Goal: Transaction & Acquisition: Purchase product/service

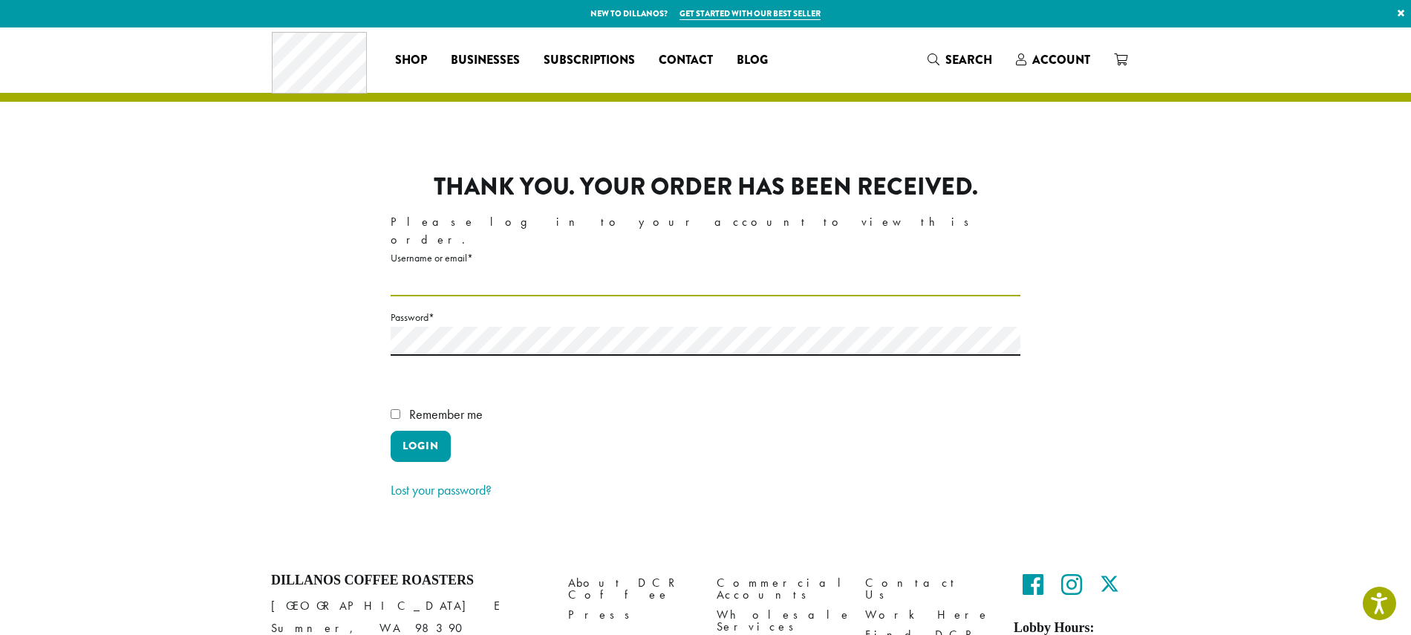
click at [479, 267] on input "Username or email * Required" at bounding box center [706, 281] width 630 height 29
type input "**********"
click at [430, 308] on label "Password * Required" at bounding box center [706, 317] width 630 height 19
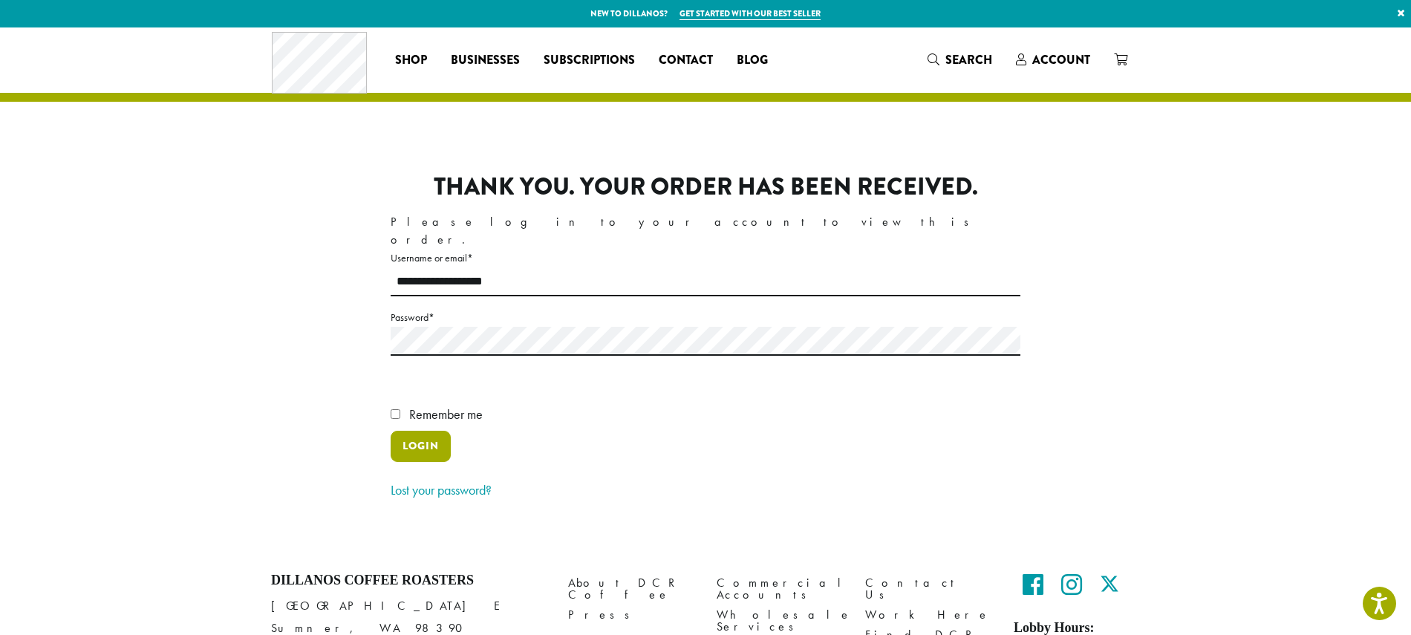
click at [430, 431] on button "Login" at bounding box center [421, 446] width 60 height 31
click at [402, 250] on label "Username or email * Required" at bounding box center [706, 258] width 630 height 19
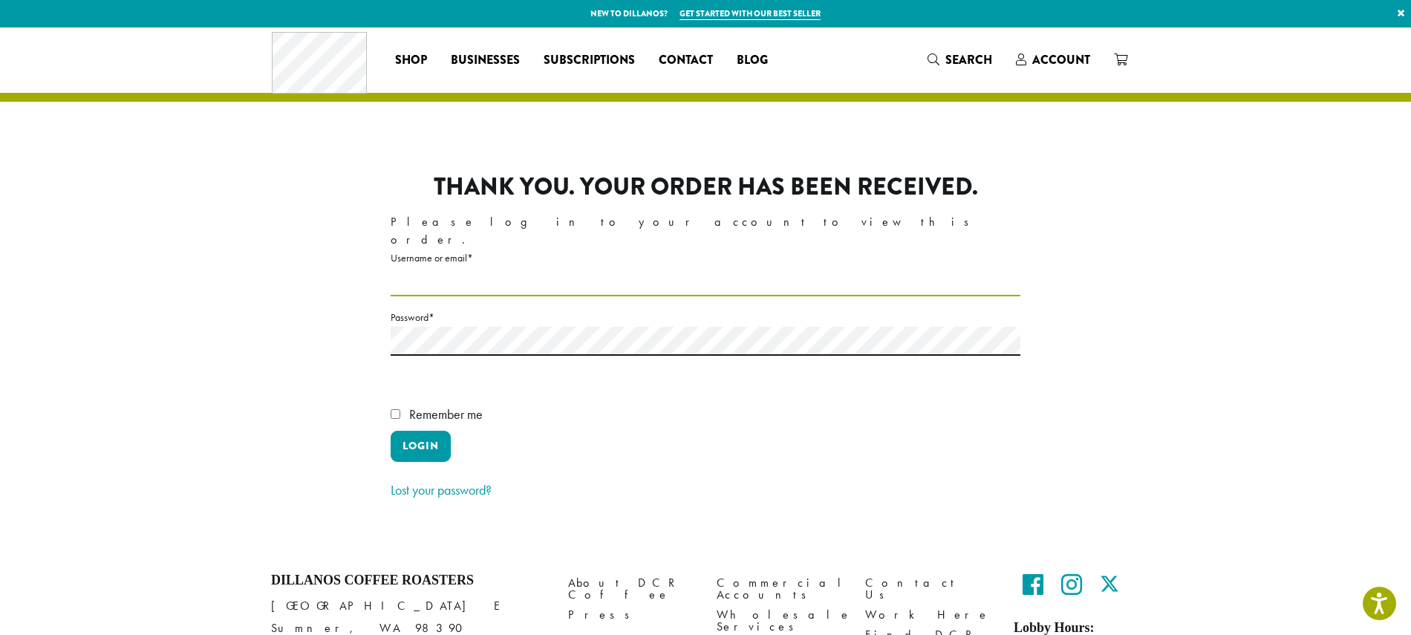
click at [402, 267] on input "Username or email * Required" at bounding box center [706, 281] width 630 height 29
click at [467, 249] on label "Username or email * Required" at bounding box center [706, 258] width 630 height 19
click at [467, 267] on input "Username or email * Required" at bounding box center [706, 281] width 630 height 29
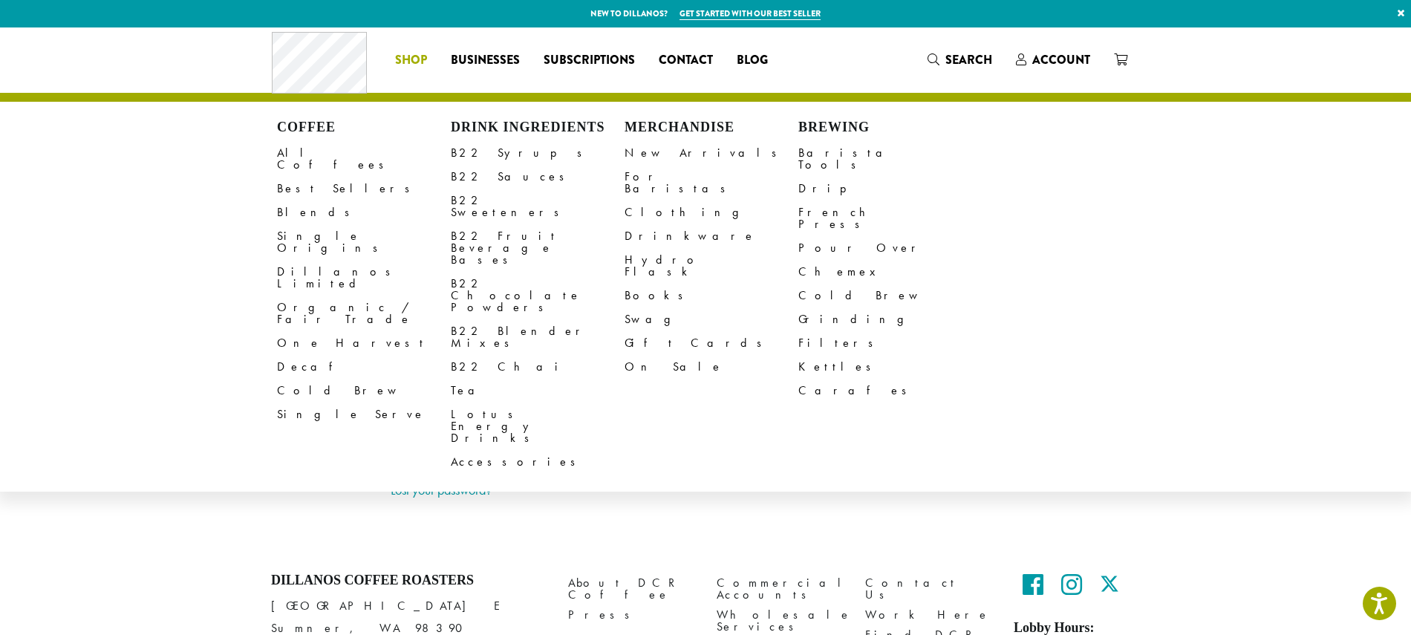
click at [409, 58] on span "Shop" at bounding box center [411, 60] width 32 height 19
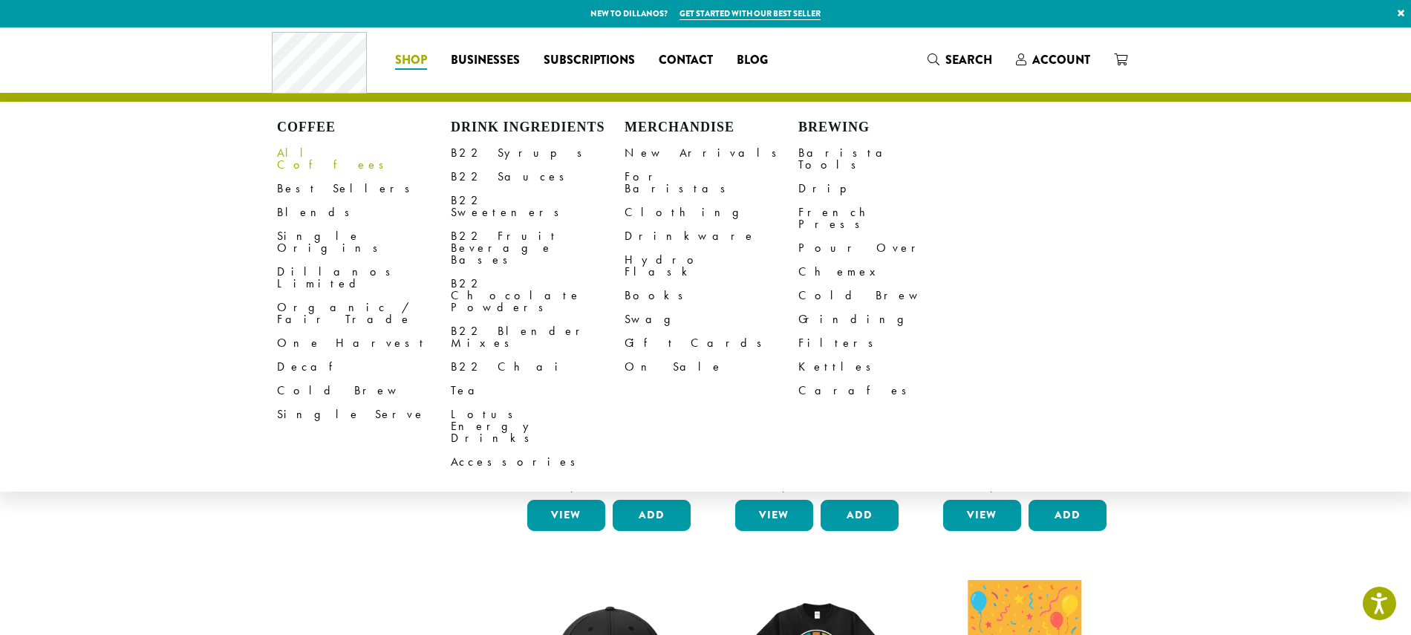
click at [304, 155] on link "All Coffees" at bounding box center [364, 159] width 174 height 36
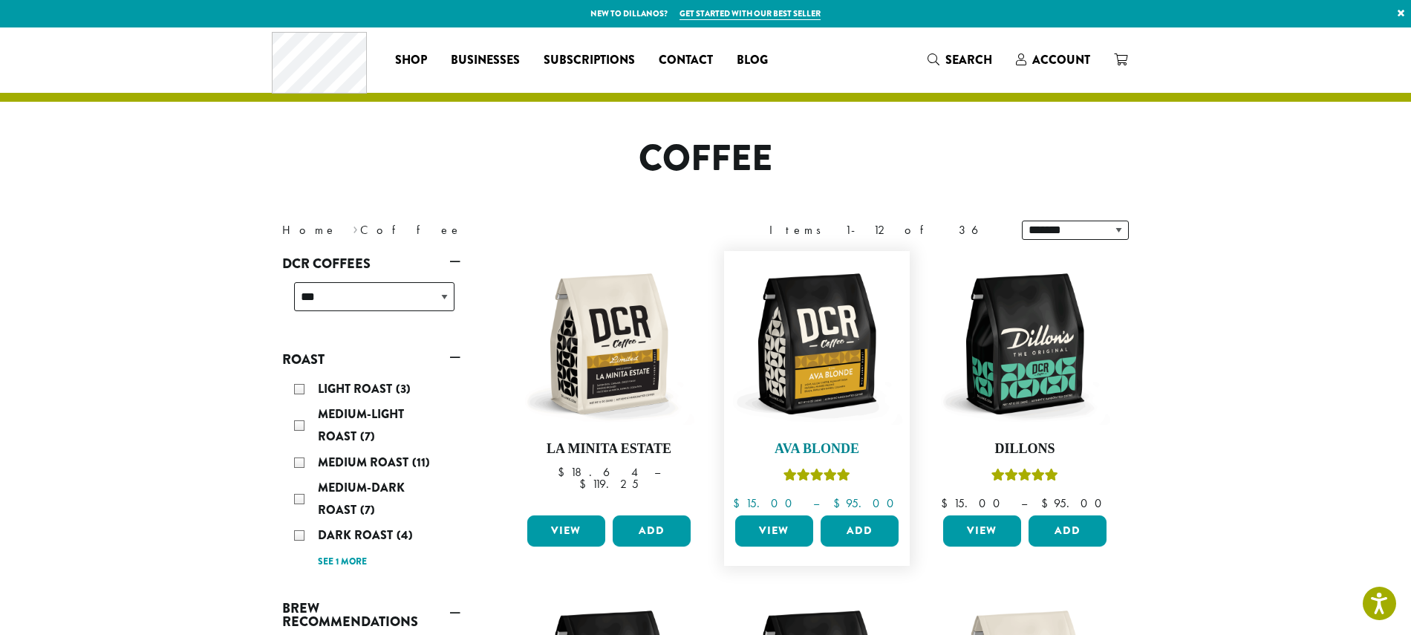
scroll to position [74, 0]
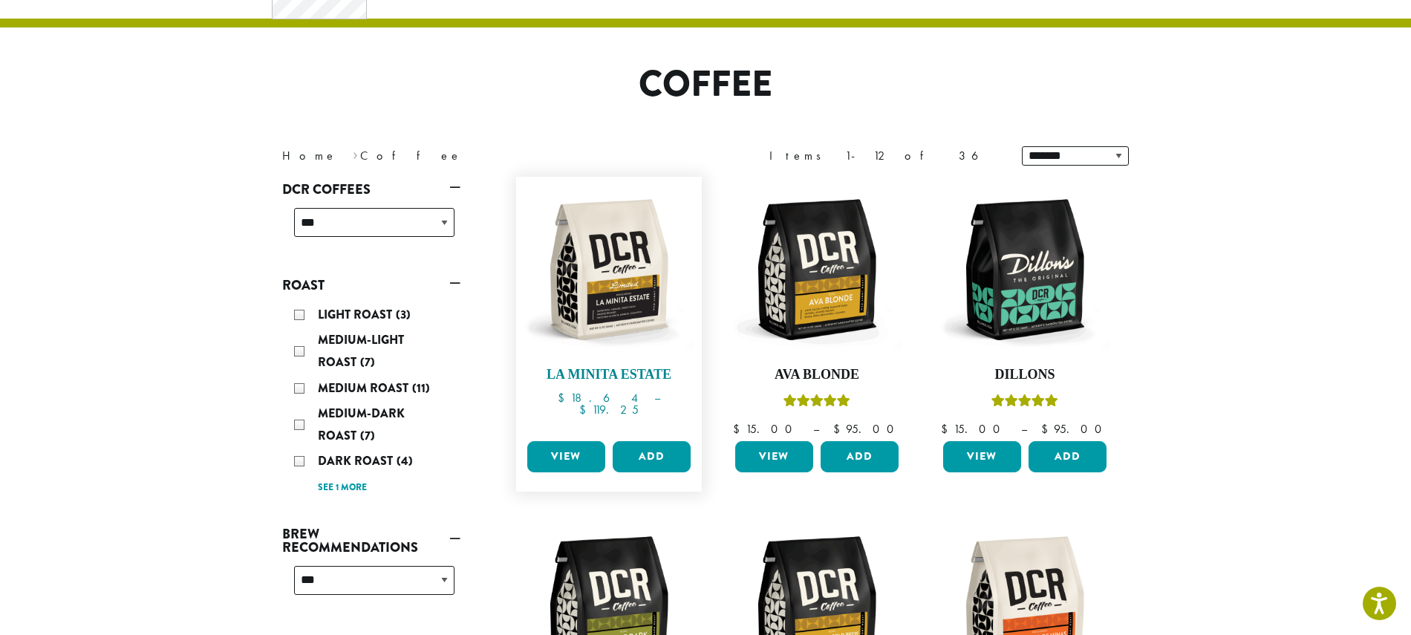
click at [614, 340] on img at bounding box center [609, 269] width 171 height 171
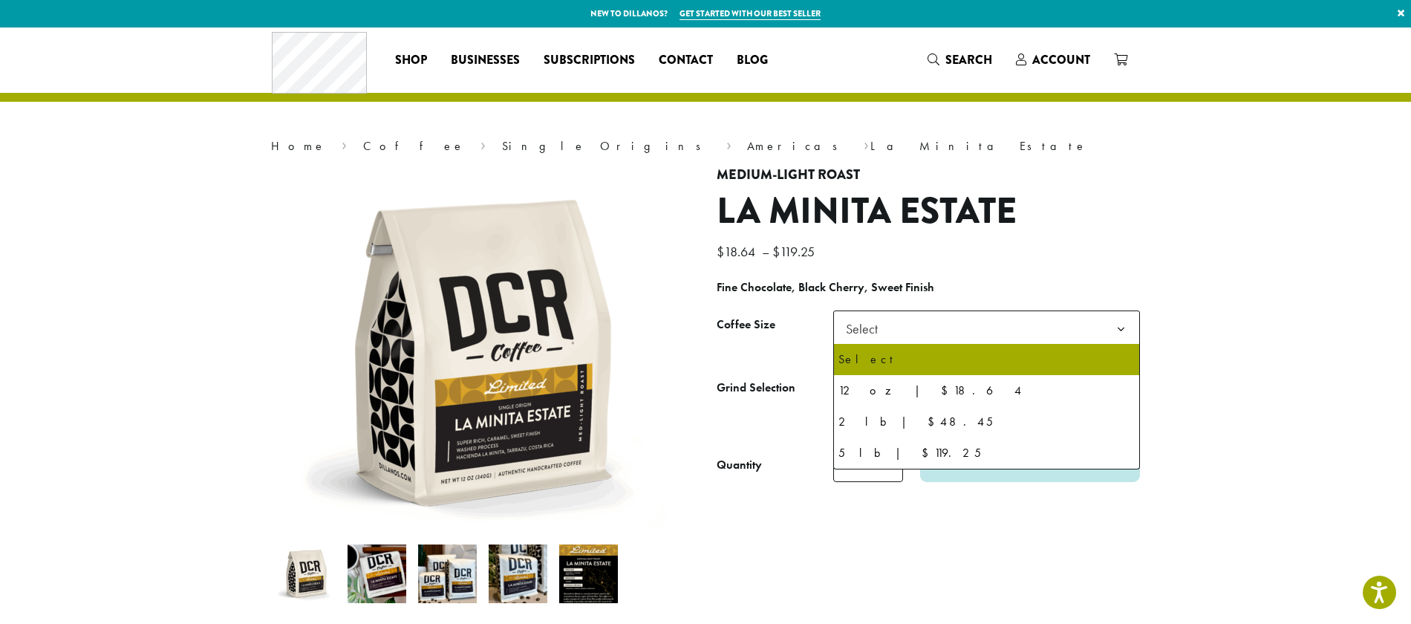
click at [1119, 327] on b at bounding box center [1121, 329] width 36 height 36
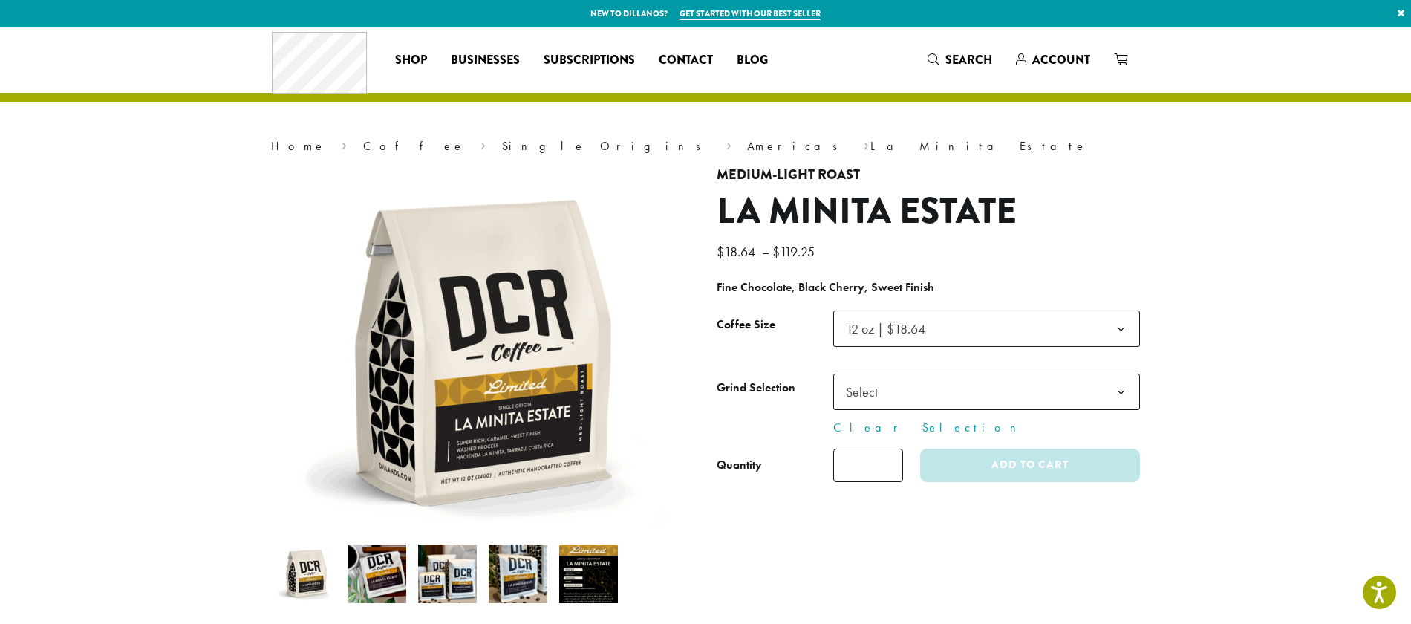
click at [1122, 391] on b at bounding box center [1121, 392] width 36 height 36
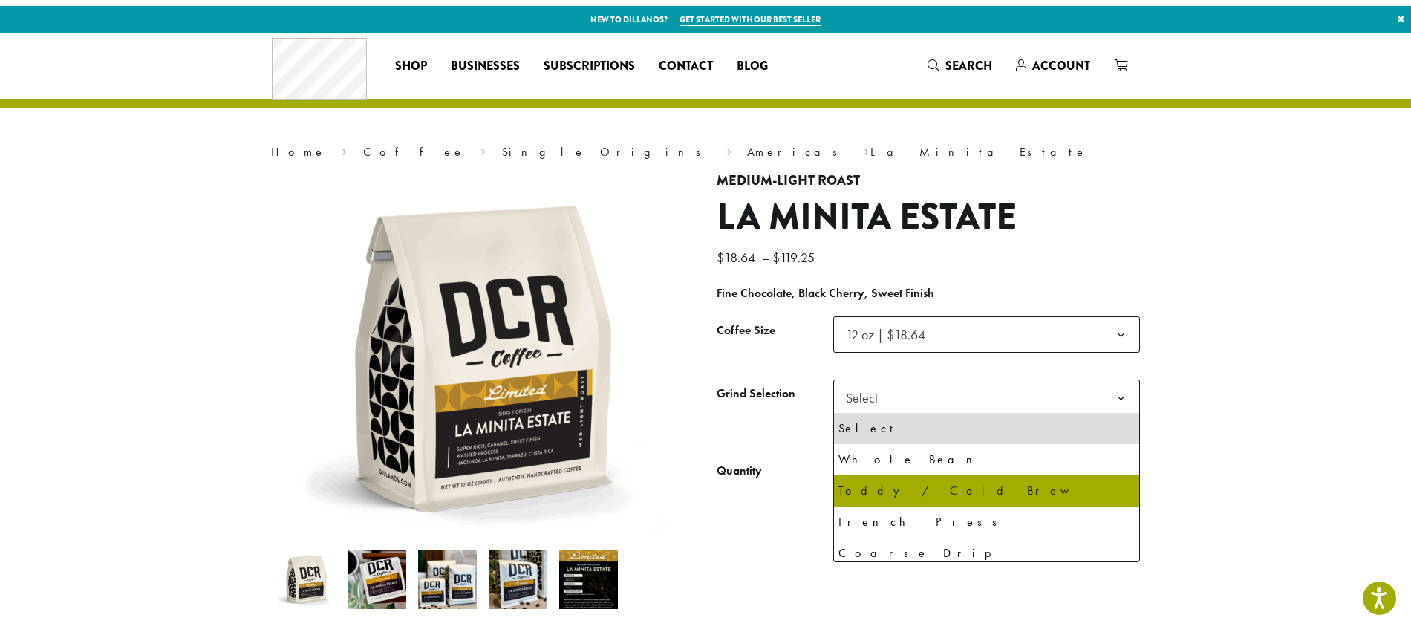
scroll to position [74, 0]
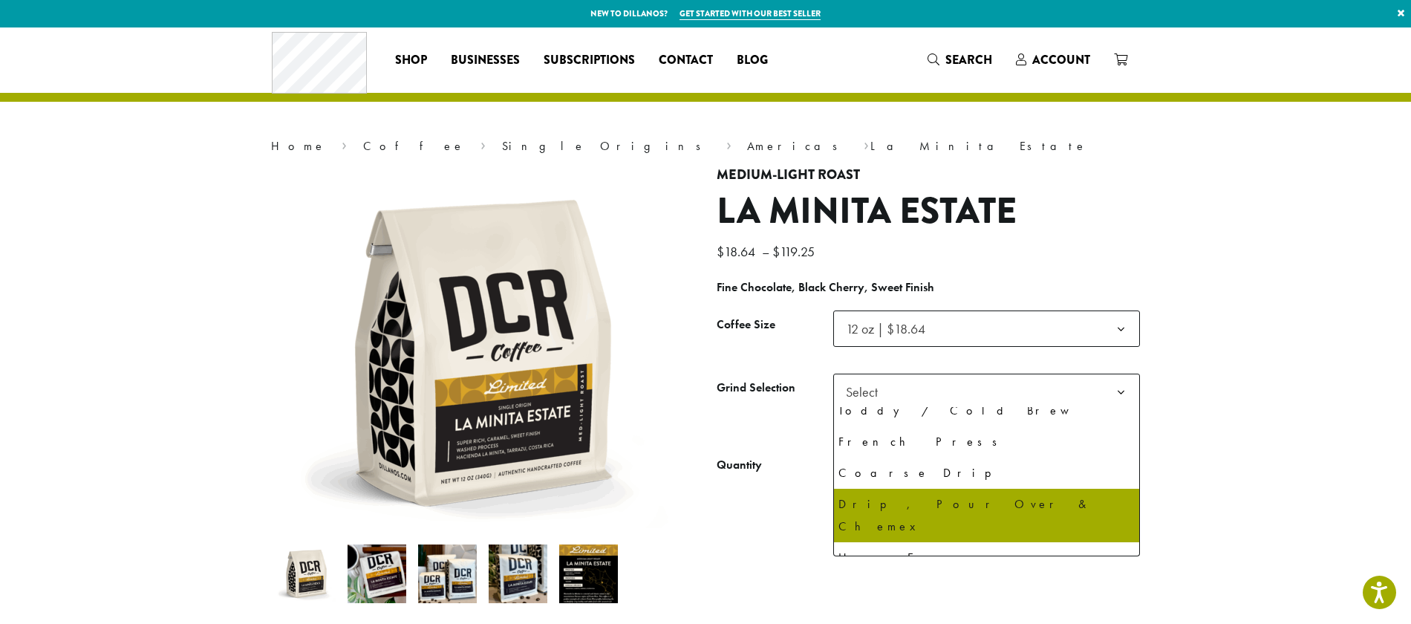
select select "*********"
select select "**********"
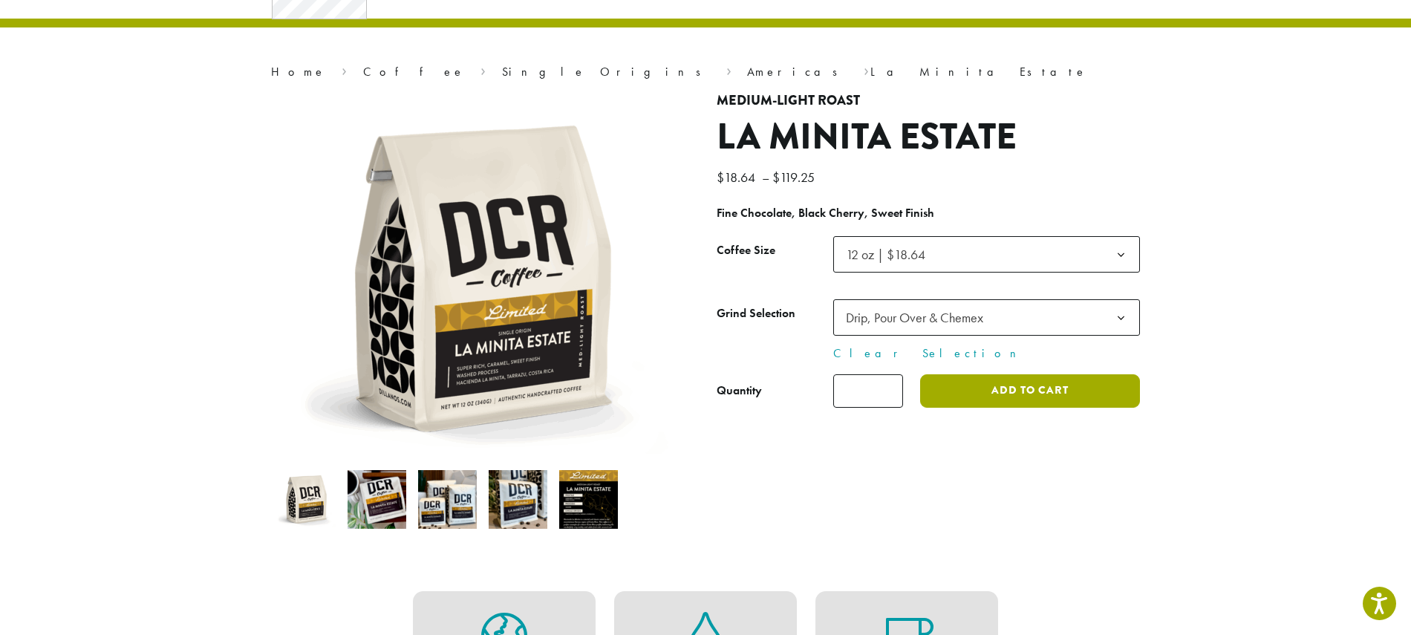
click at [1021, 388] on button "Add to cart" at bounding box center [1030, 390] width 220 height 33
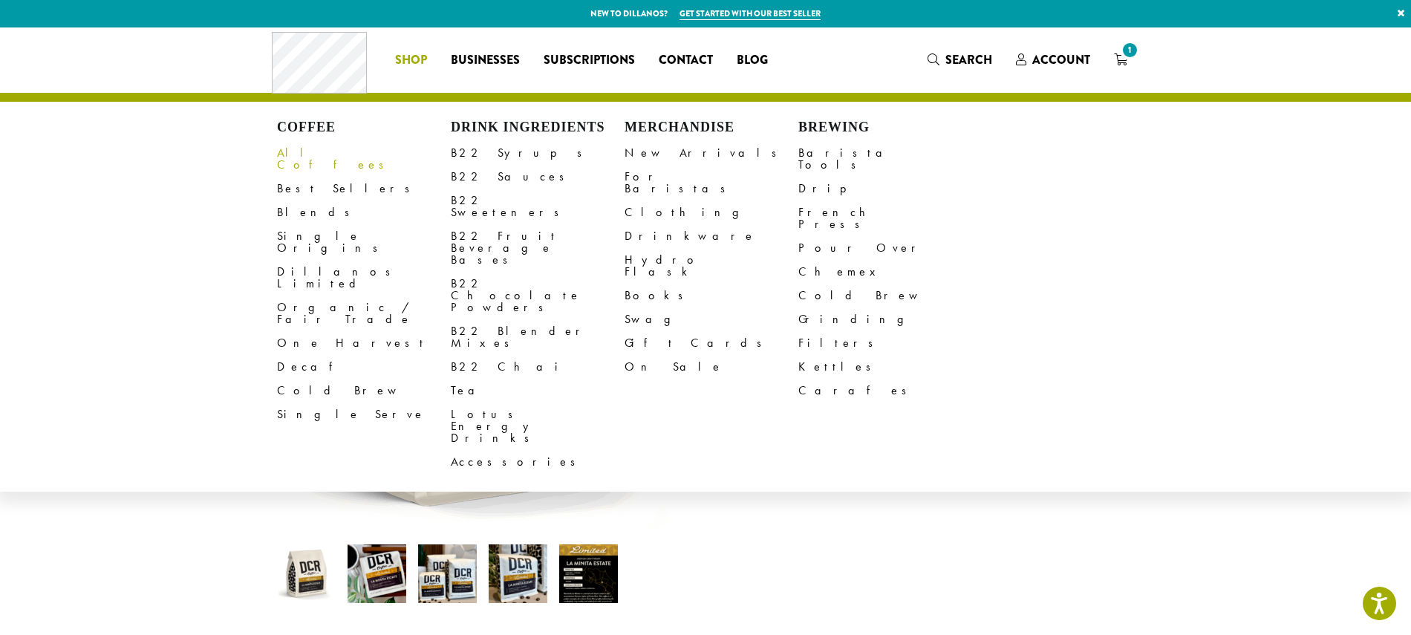
click at [310, 152] on link "All Coffees" at bounding box center [364, 159] width 174 height 36
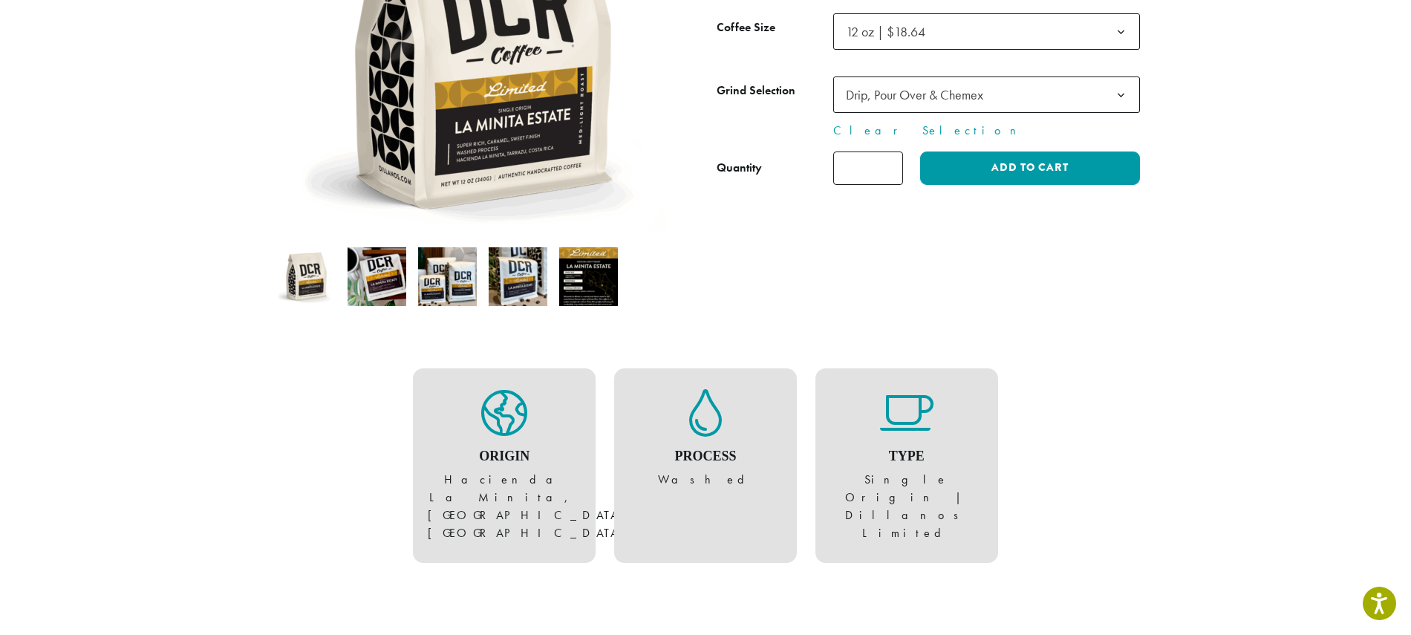
scroll to position [669, 0]
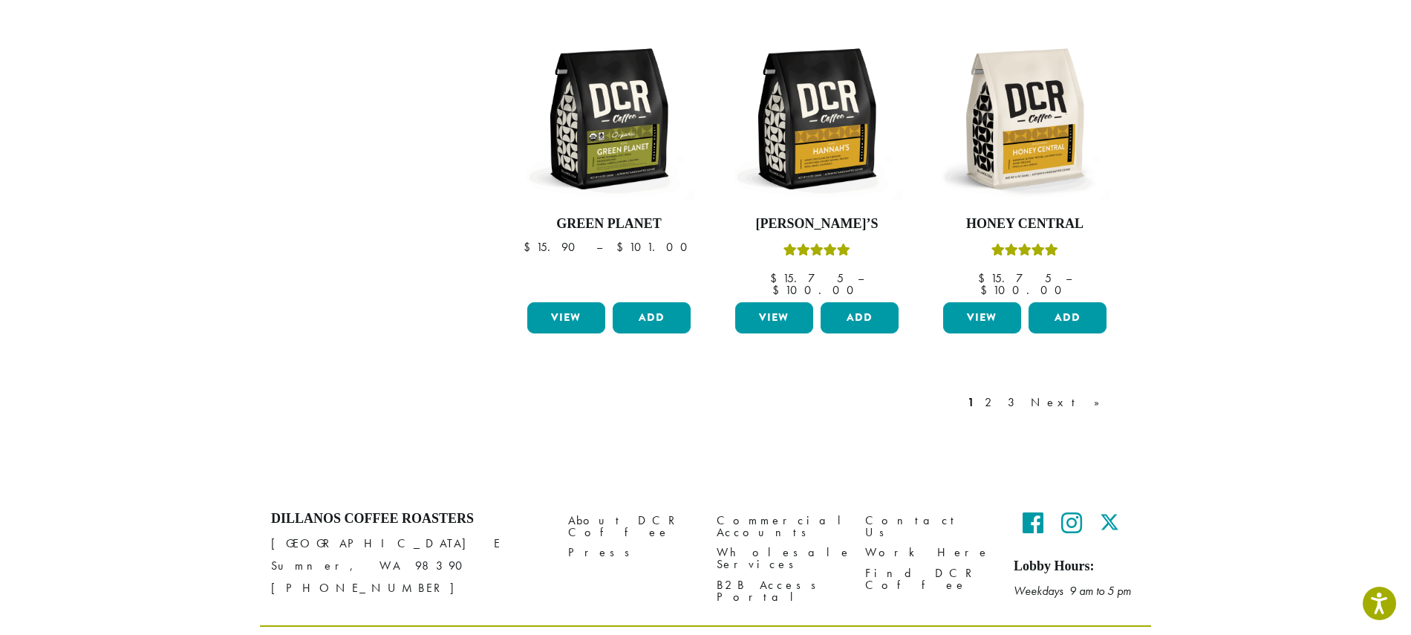
scroll to position [1267, 0]
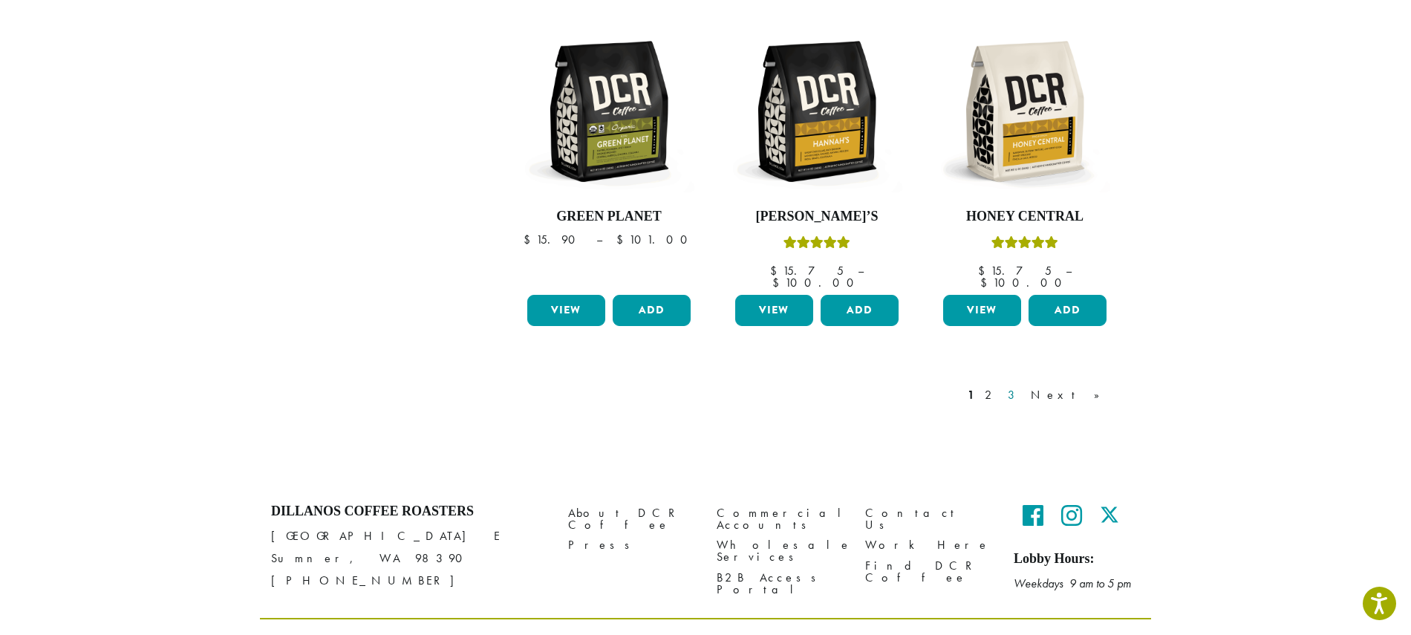
click at [1024, 386] on link "3" at bounding box center [1014, 395] width 19 height 18
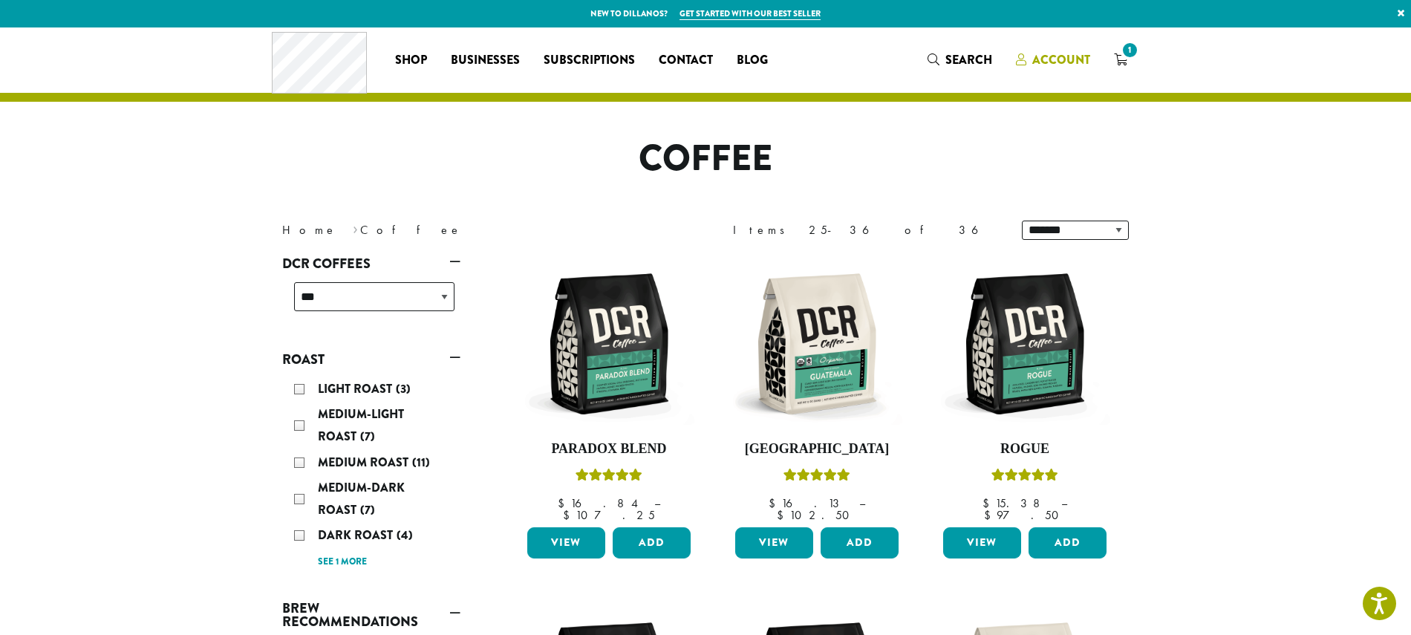
click at [1054, 56] on span "Account" at bounding box center [1062, 59] width 58 height 17
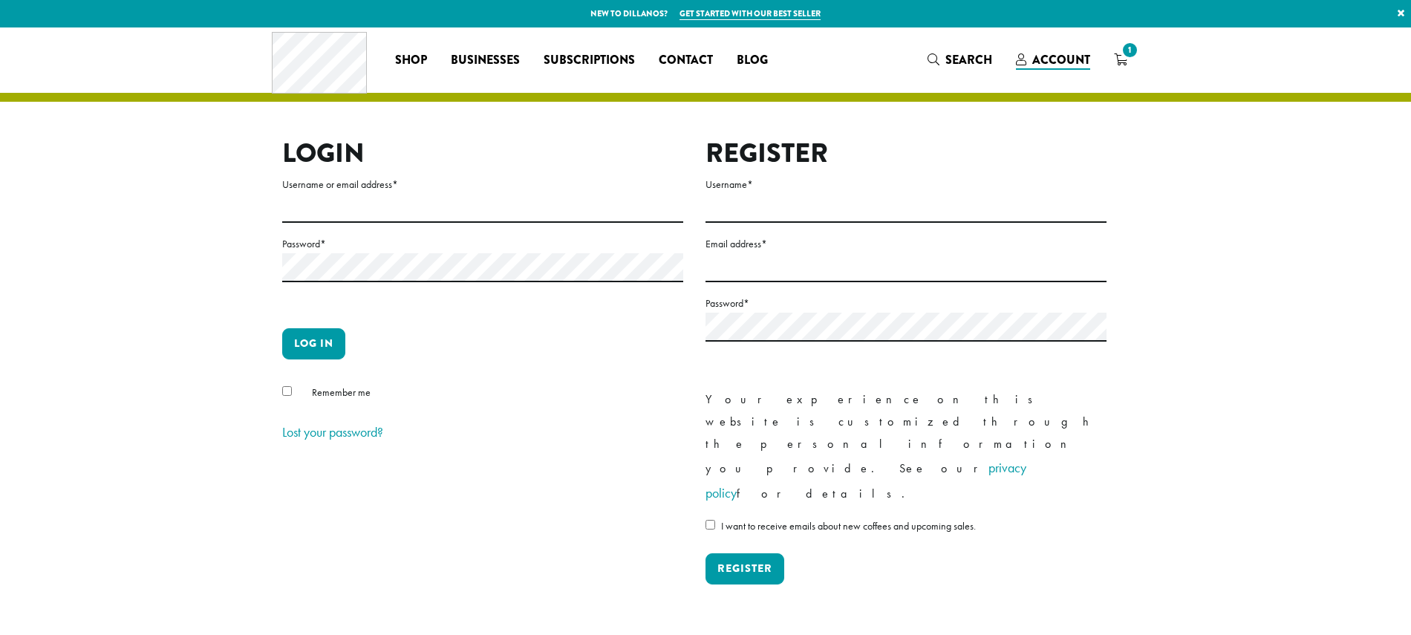
click at [1053, 58] on span "Account" at bounding box center [1062, 59] width 58 height 17
click at [415, 197] on input "Username or email address *" at bounding box center [482, 208] width 401 height 29
click at [312, 341] on button "Log in" at bounding box center [313, 343] width 63 height 31
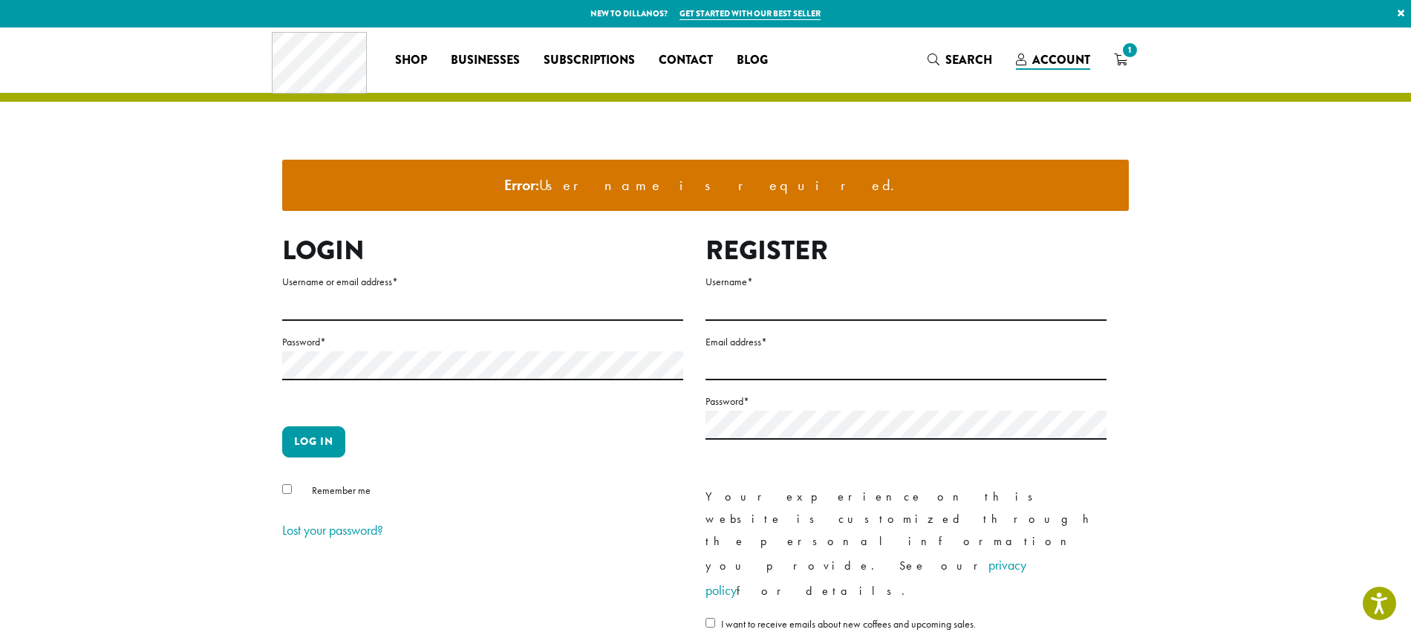
drag, startPoint x: 724, startPoint y: 189, endPoint x: 730, endPoint y: 181, distance: 10.1
click at [725, 188] on li "Error: Username is required." at bounding box center [705, 186] width 823 height 28
click at [303, 302] on input "Username or email address *" at bounding box center [482, 306] width 401 height 29
type input "**********"
click at [311, 446] on button "Log in" at bounding box center [313, 441] width 63 height 31
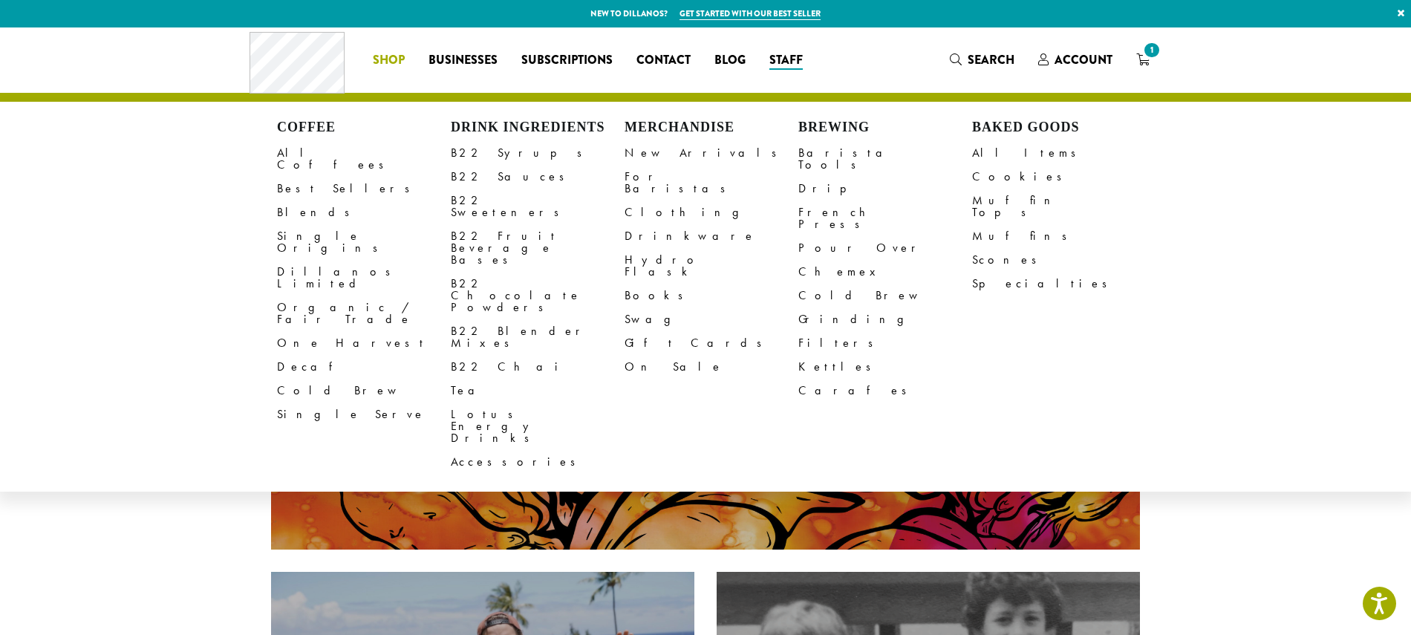
click at [396, 53] on span "Shop" at bounding box center [389, 60] width 32 height 19
click at [324, 152] on link "All Coffees" at bounding box center [364, 159] width 174 height 36
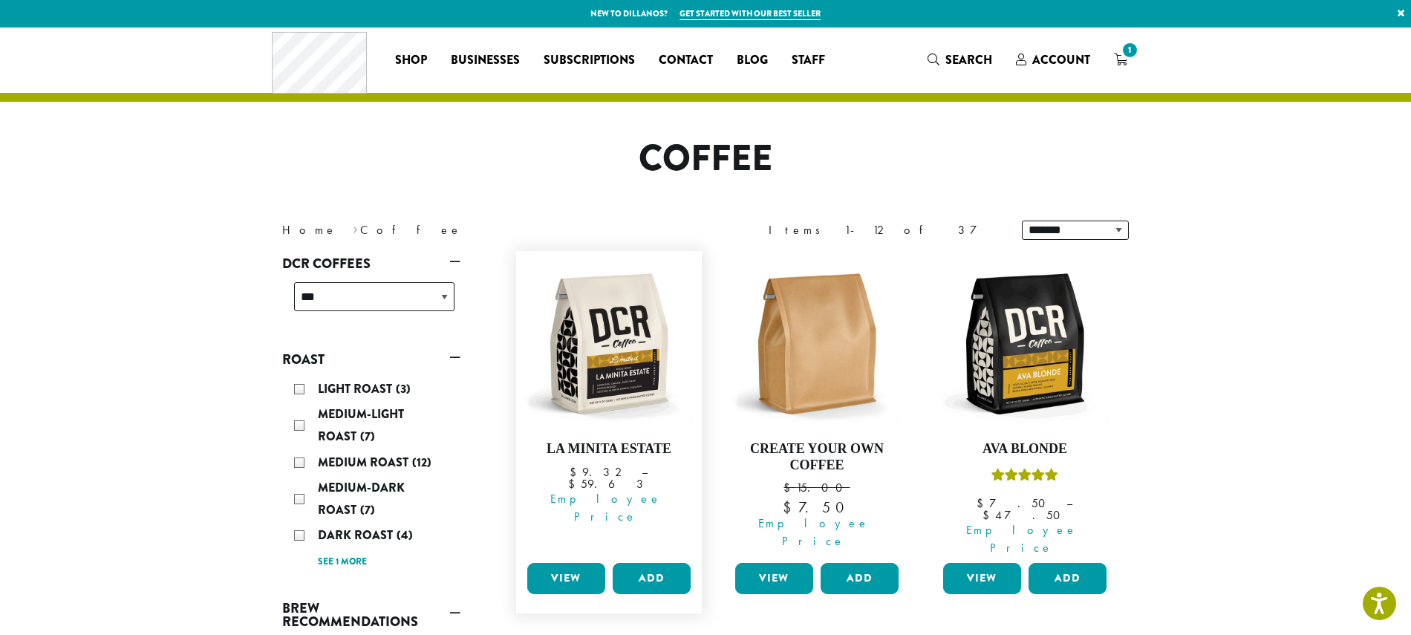
click at [568, 563] on link "View" at bounding box center [566, 578] width 78 height 31
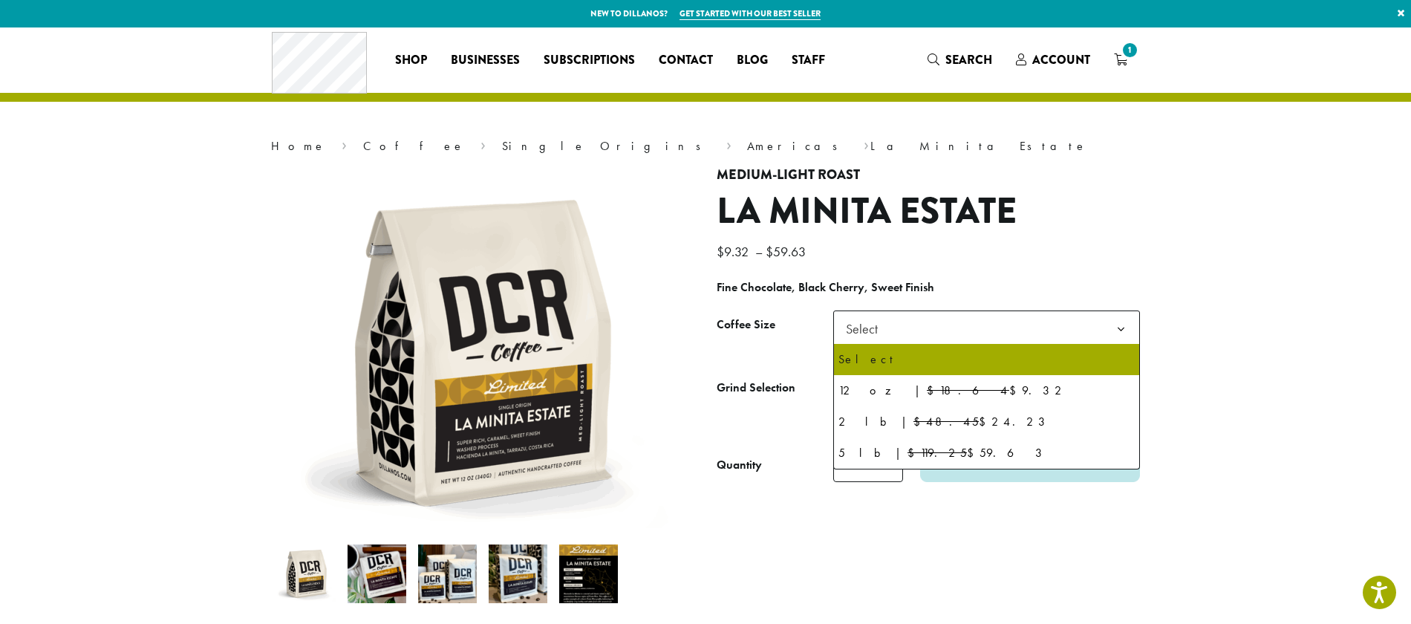
click at [1119, 328] on b at bounding box center [1121, 329] width 36 height 36
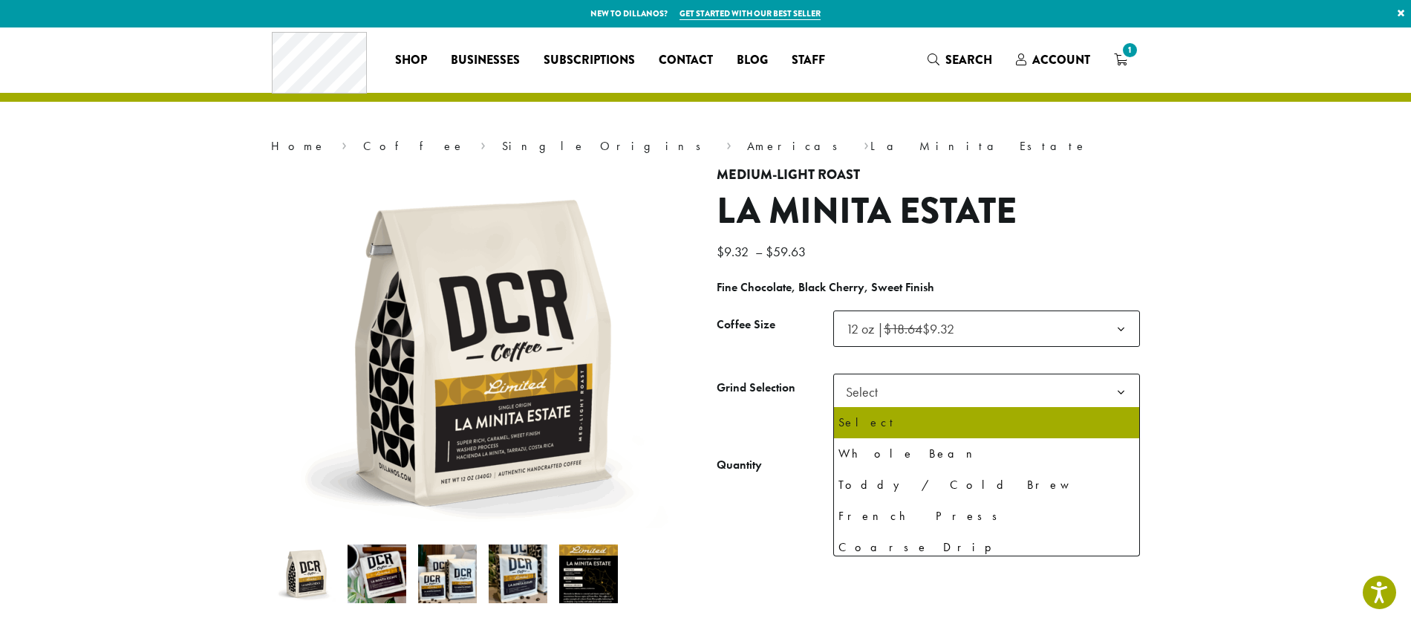
click at [1121, 389] on b at bounding box center [1121, 392] width 36 height 36
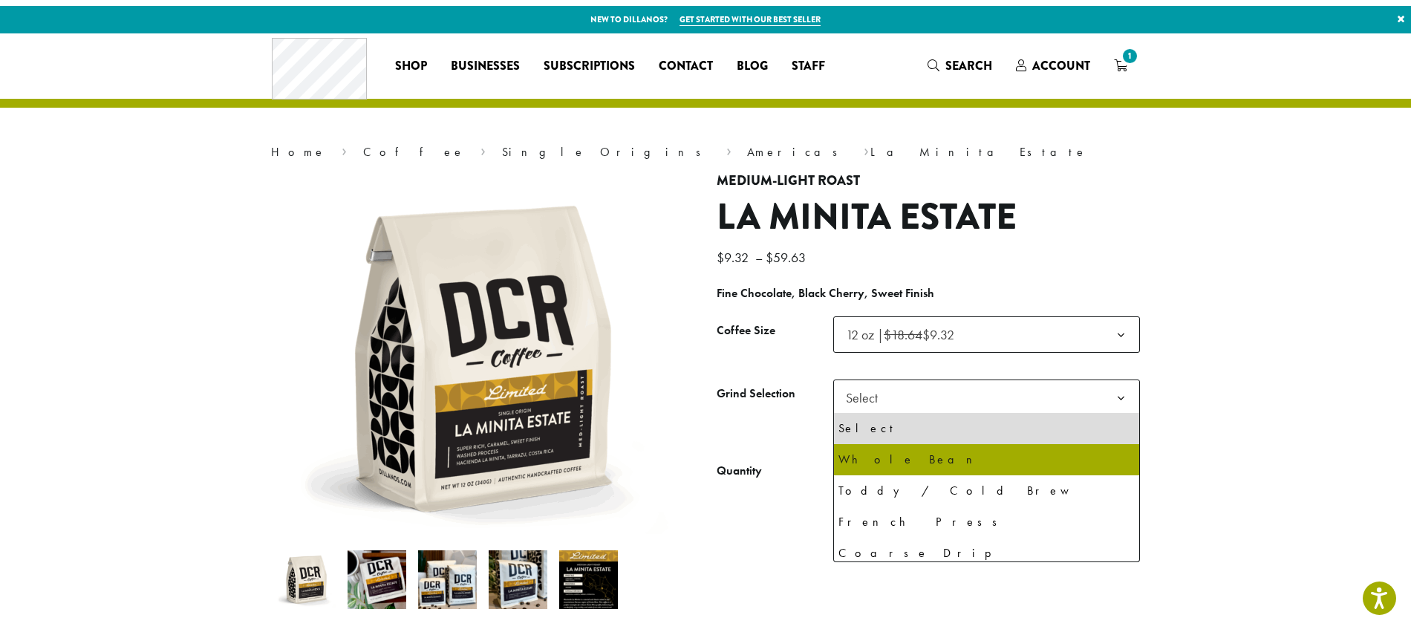
scroll to position [74, 0]
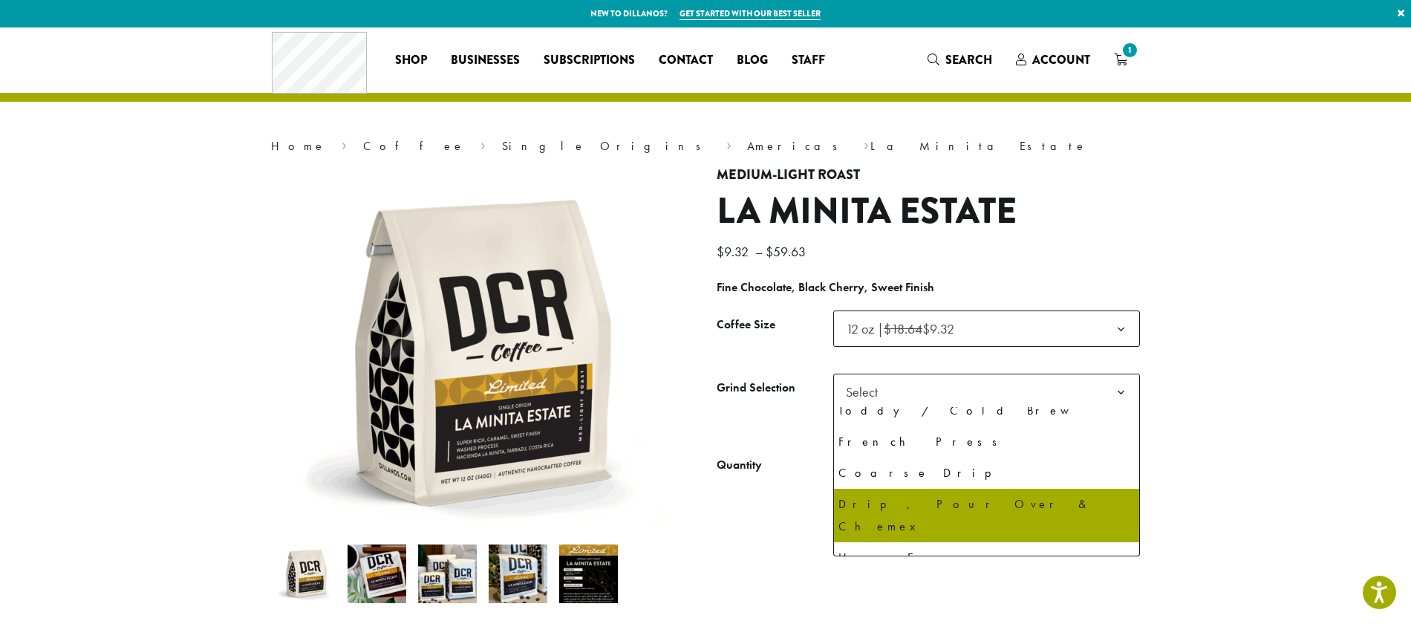
select select "*********"
select select "**********"
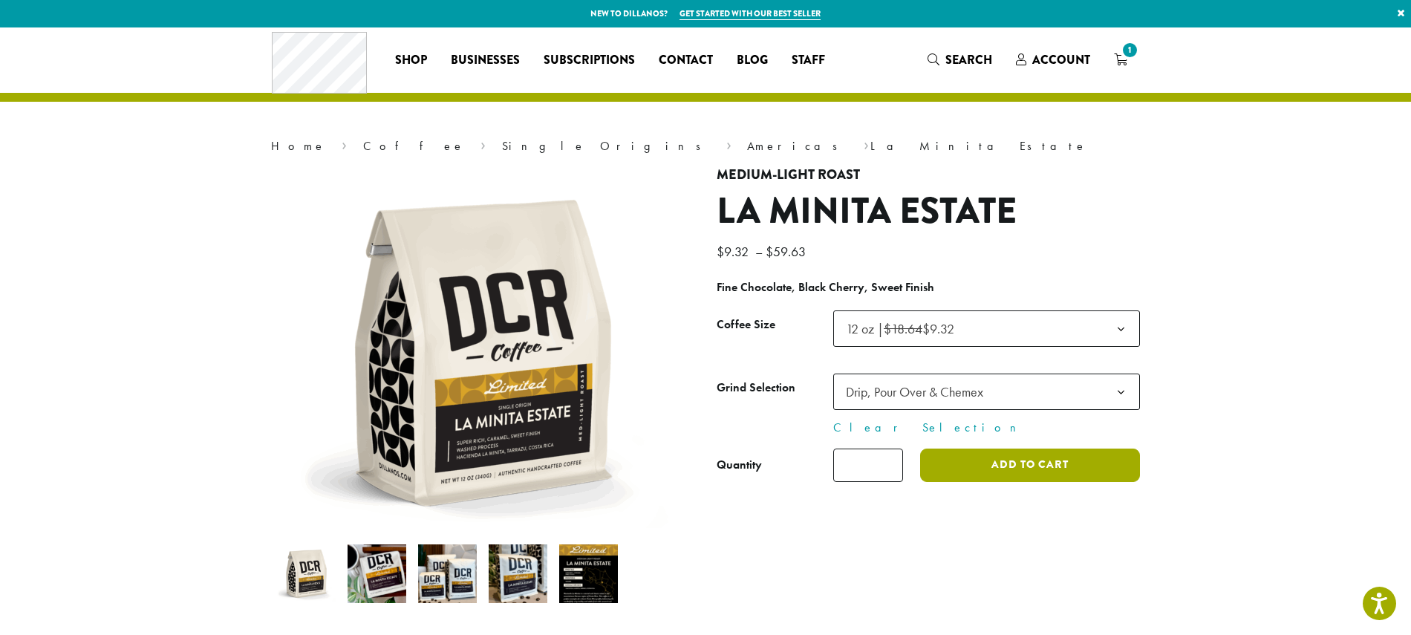
click at [1020, 465] on button "Add to cart" at bounding box center [1030, 465] width 220 height 33
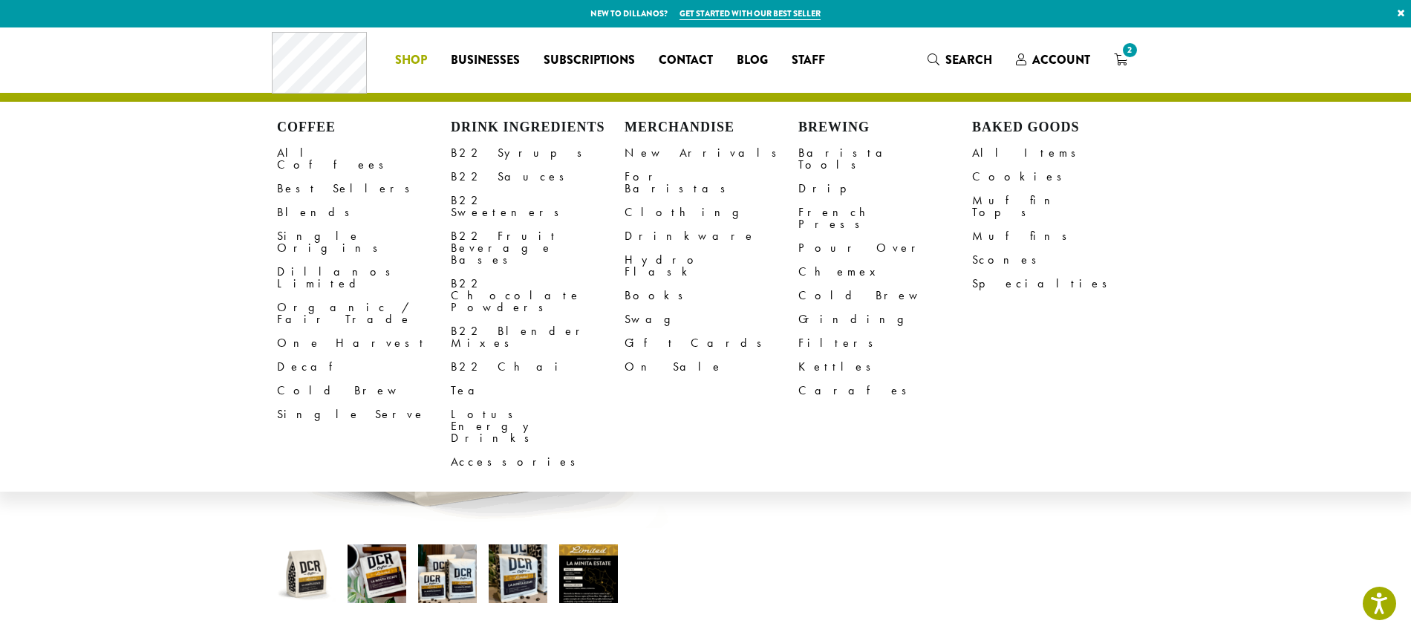
drag, startPoint x: 319, startPoint y: 155, endPoint x: 328, endPoint y: 155, distance: 8.2
click at [319, 156] on link "All Coffees" at bounding box center [364, 159] width 174 height 36
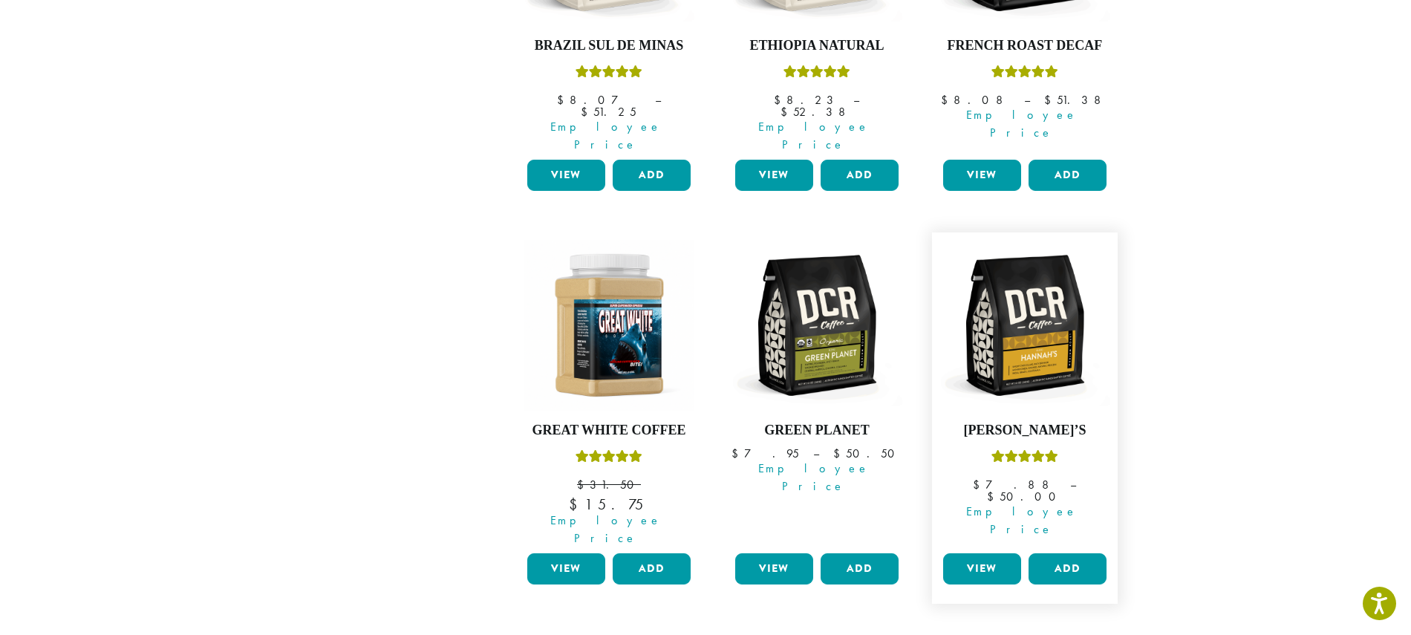
scroll to position [1263, 0]
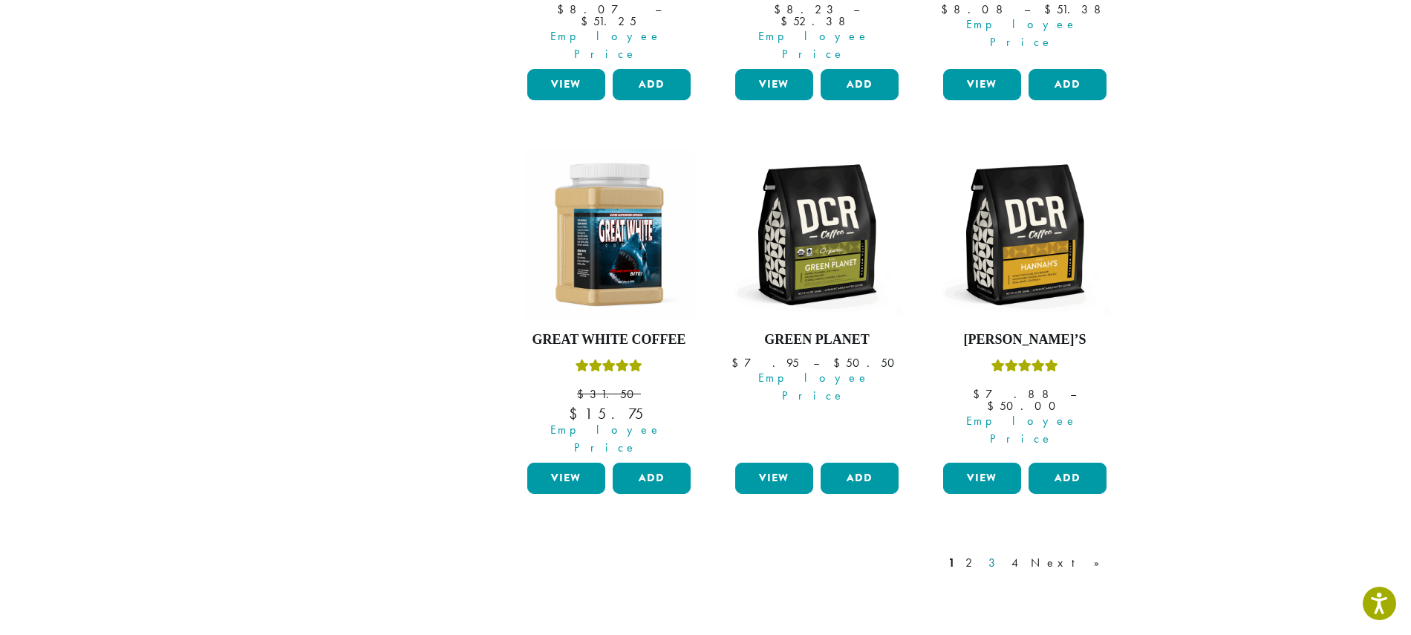
click at [1004, 554] on link "3" at bounding box center [995, 563] width 19 height 18
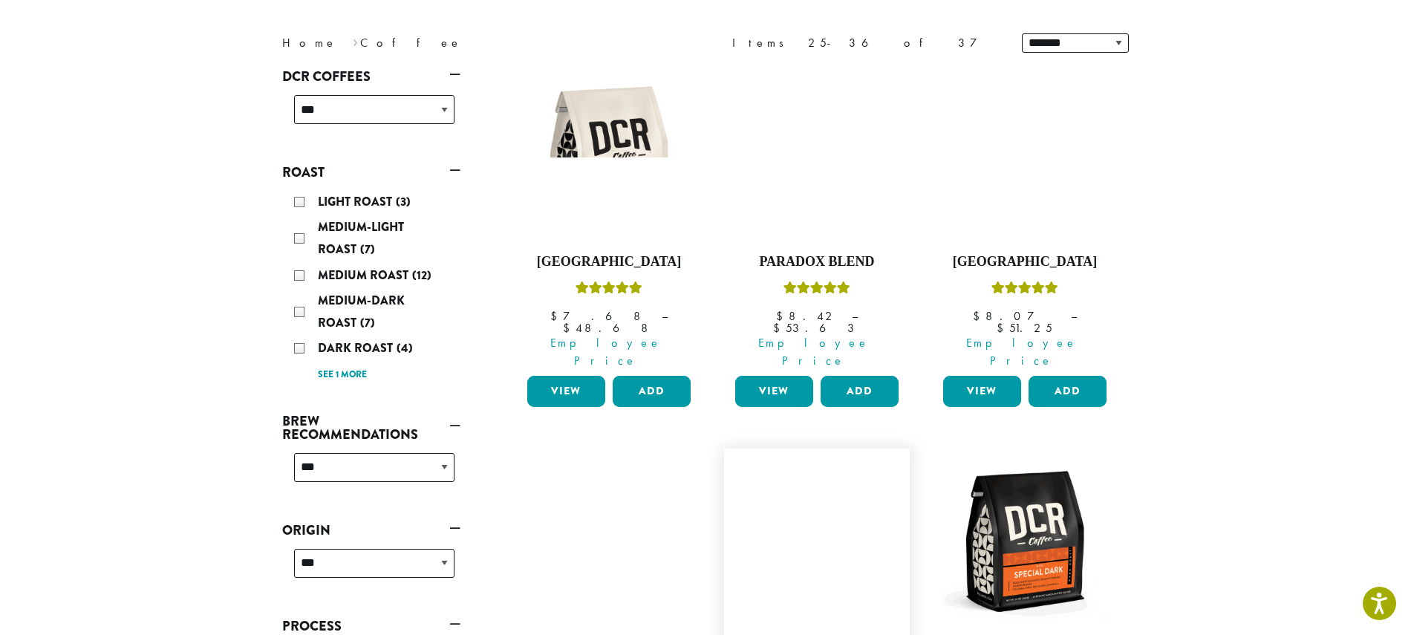
scroll to position [166, 0]
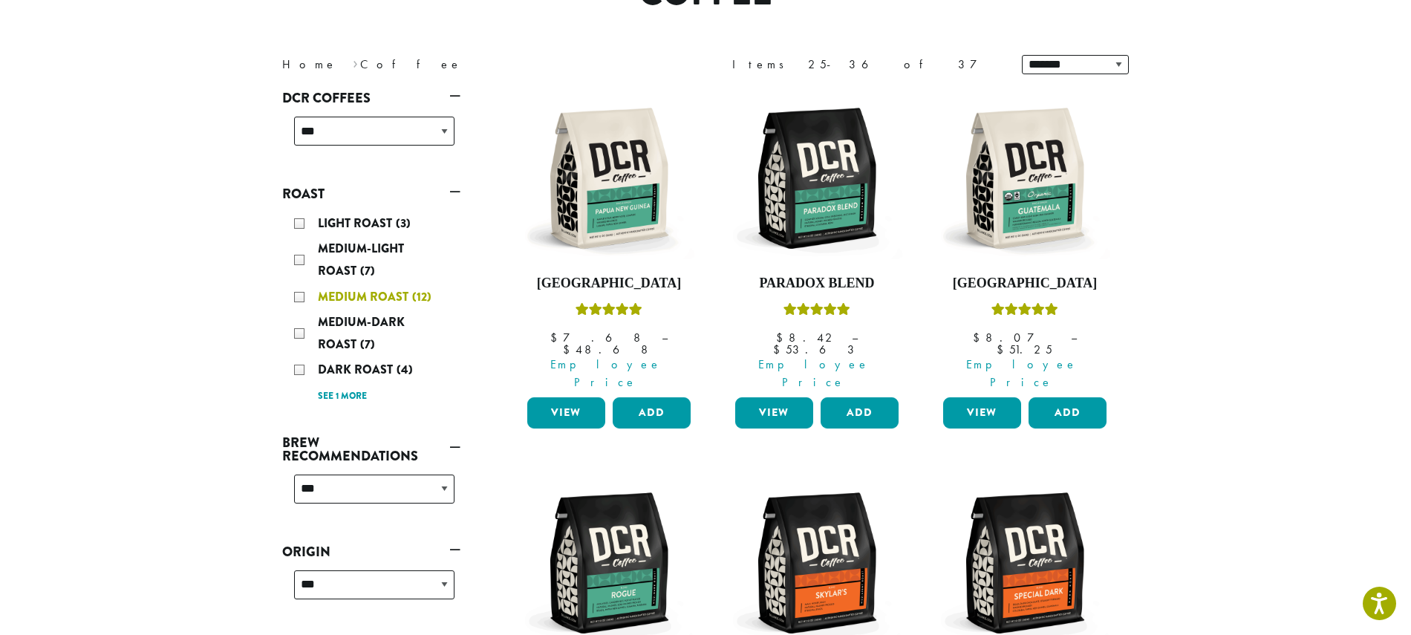
click at [326, 294] on span "Medium Roast" at bounding box center [365, 296] width 94 height 17
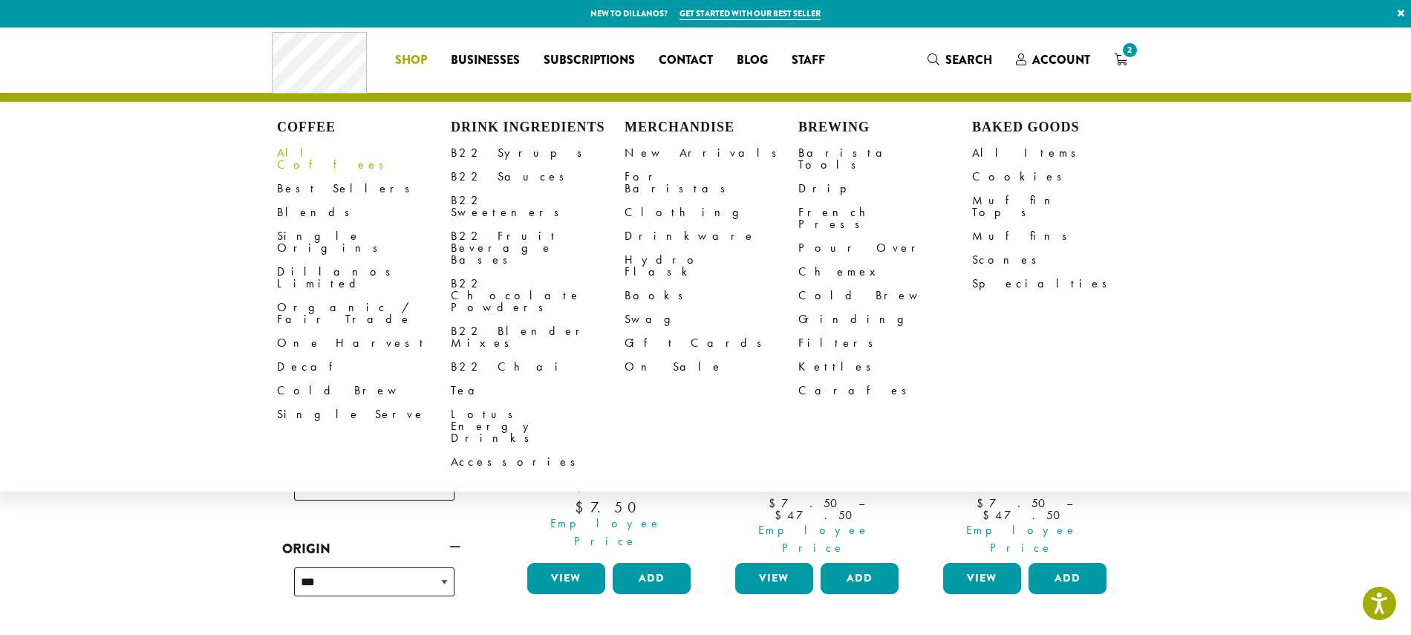
click at [290, 150] on link "All Coffees" at bounding box center [364, 159] width 174 height 36
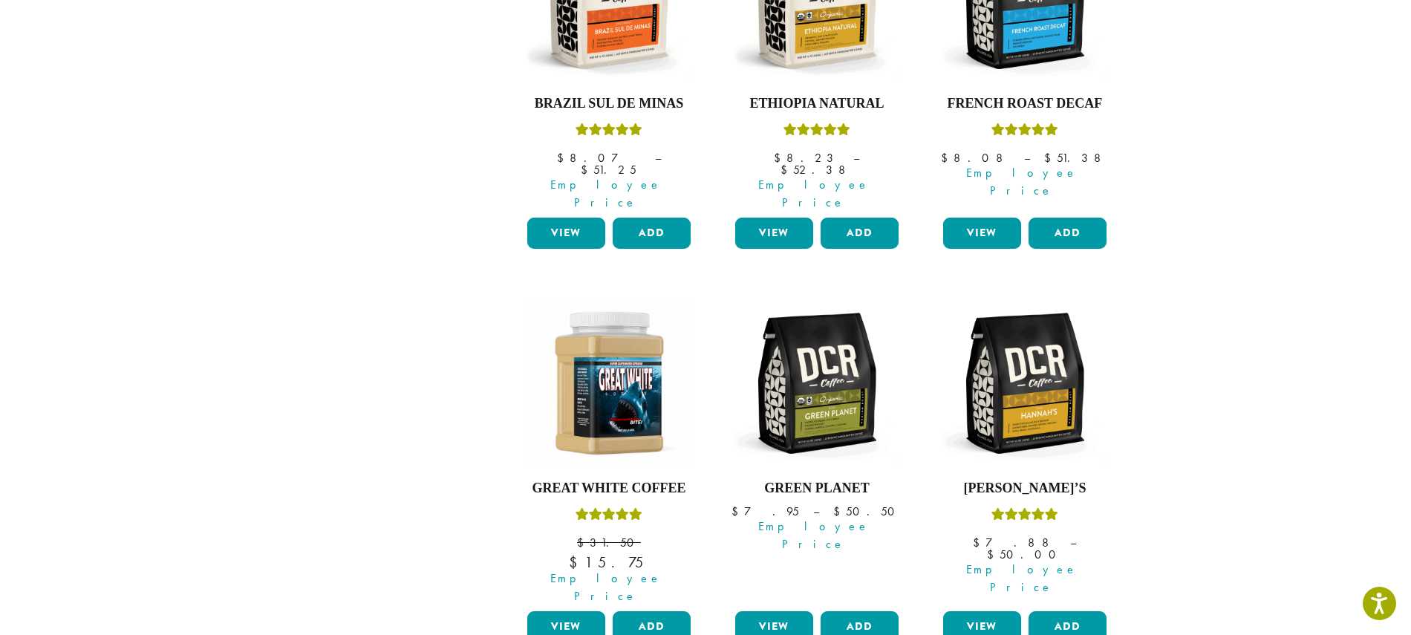
scroll to position [1365, 0]
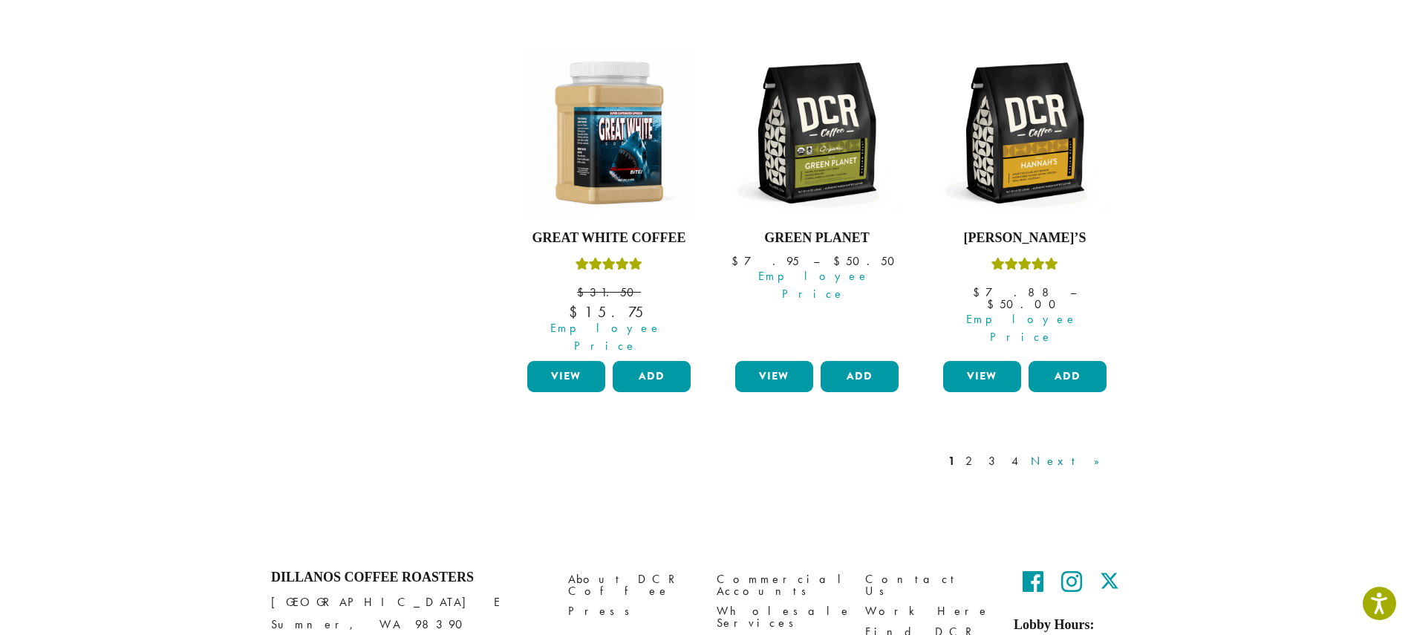
click at [1097, 452] on link "Next »" at bounding box center [1070, 461] width 85 height 18
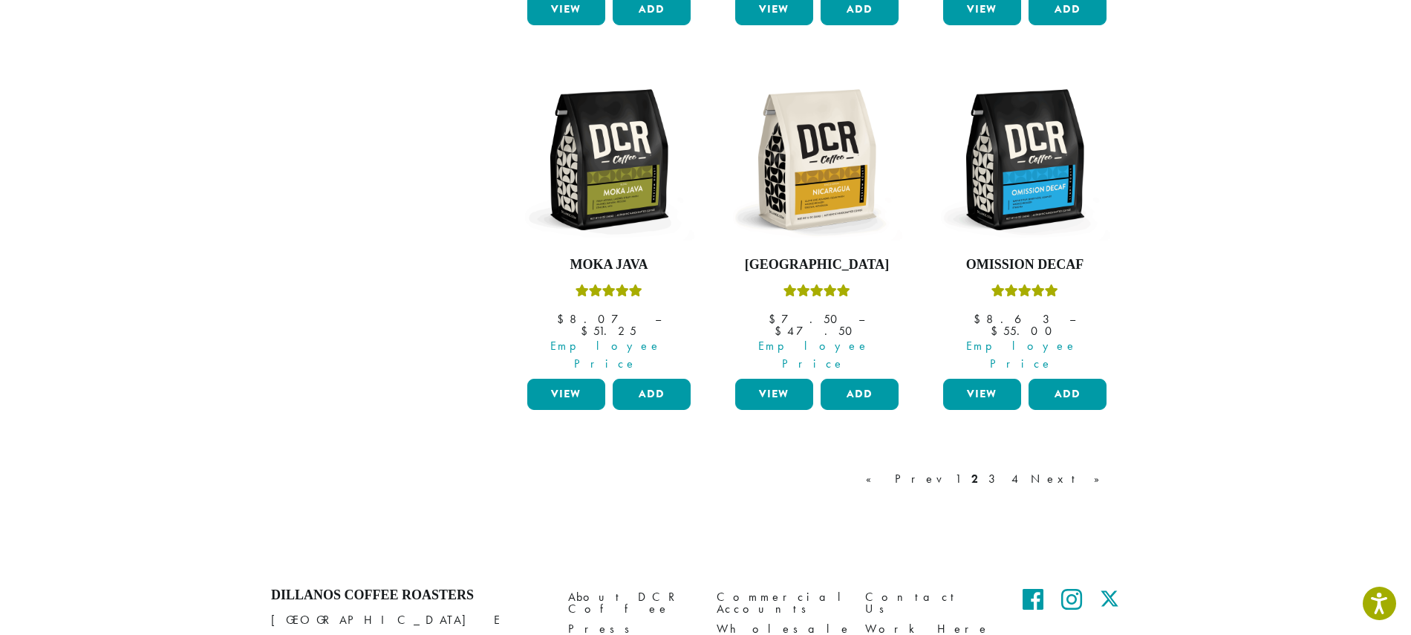
scroll to position [1339, 0]
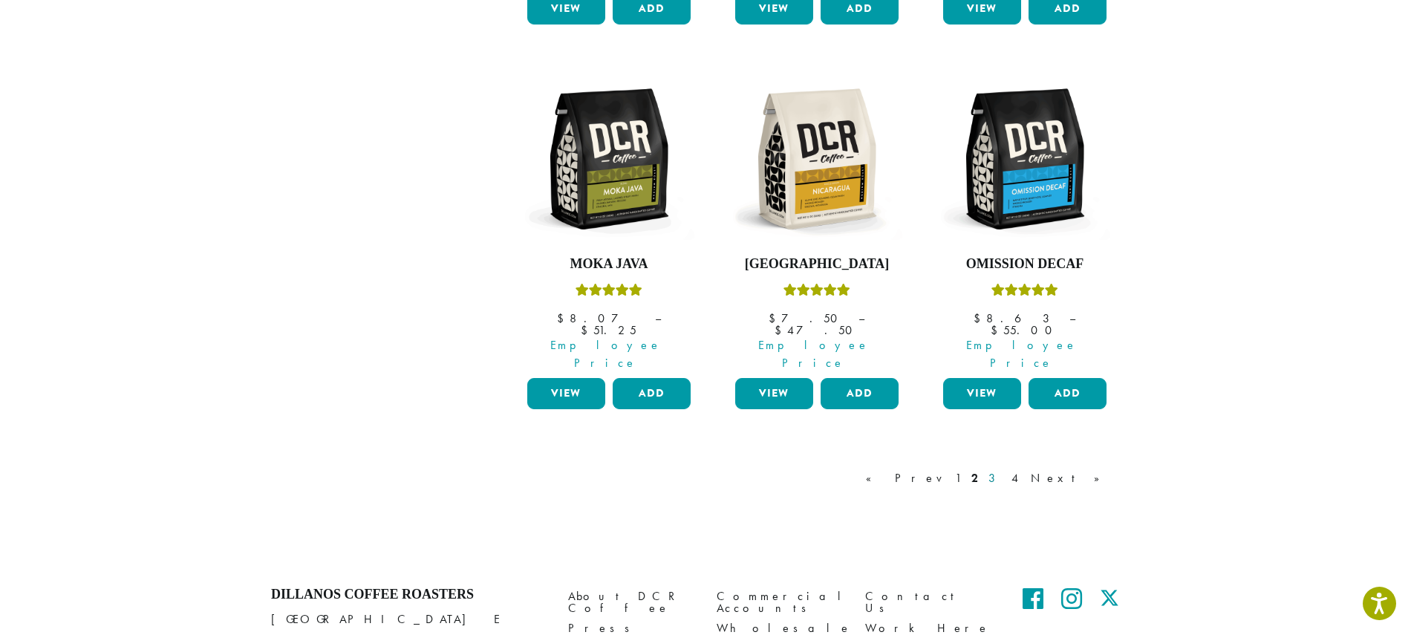
click at [1004, 469] on link "3" at bounding box center [995, 478] width 19 height 18
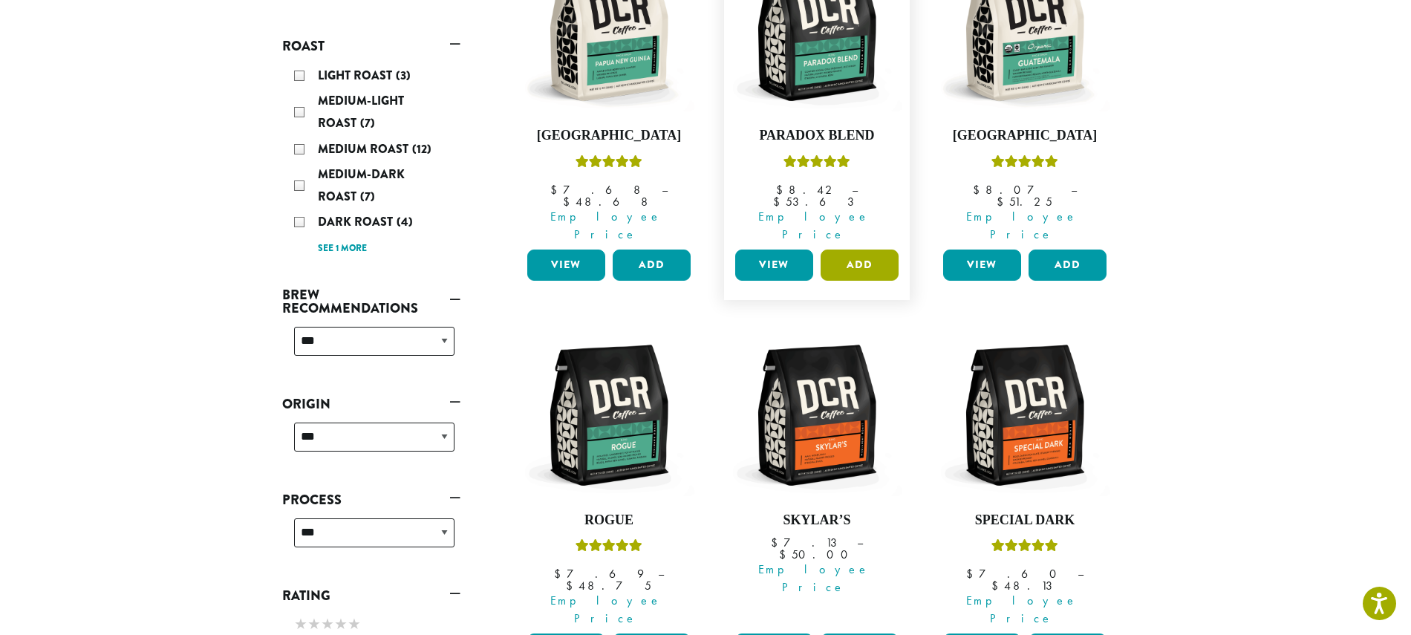
scroll to position [314, 0]
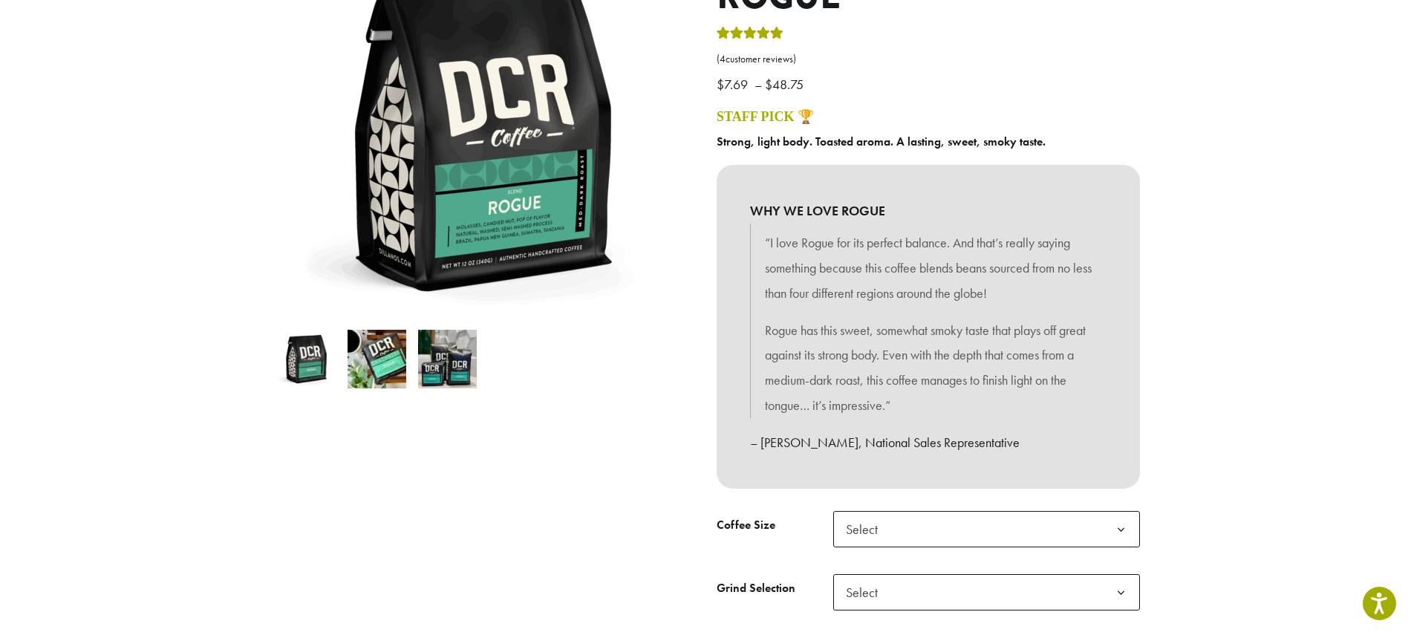
scroll to position [223, 0]
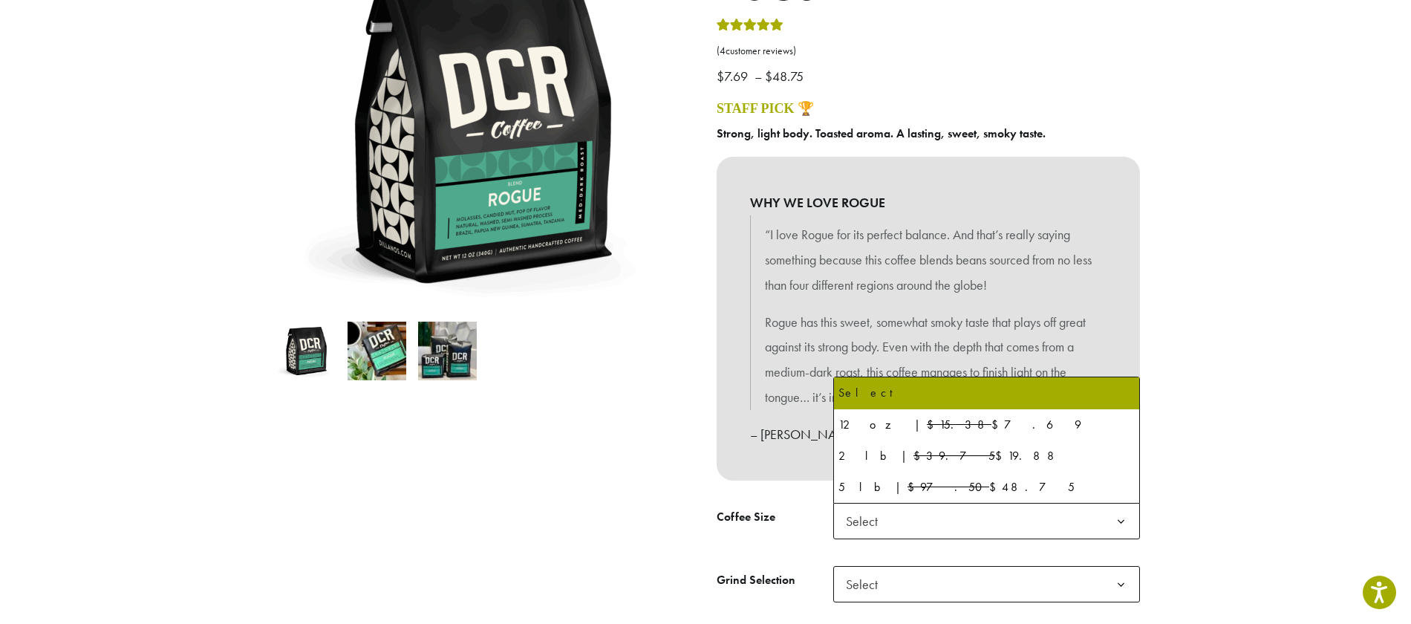
click at [1123, 522] on b at bounding box center [1121, 522] width 36 height 36
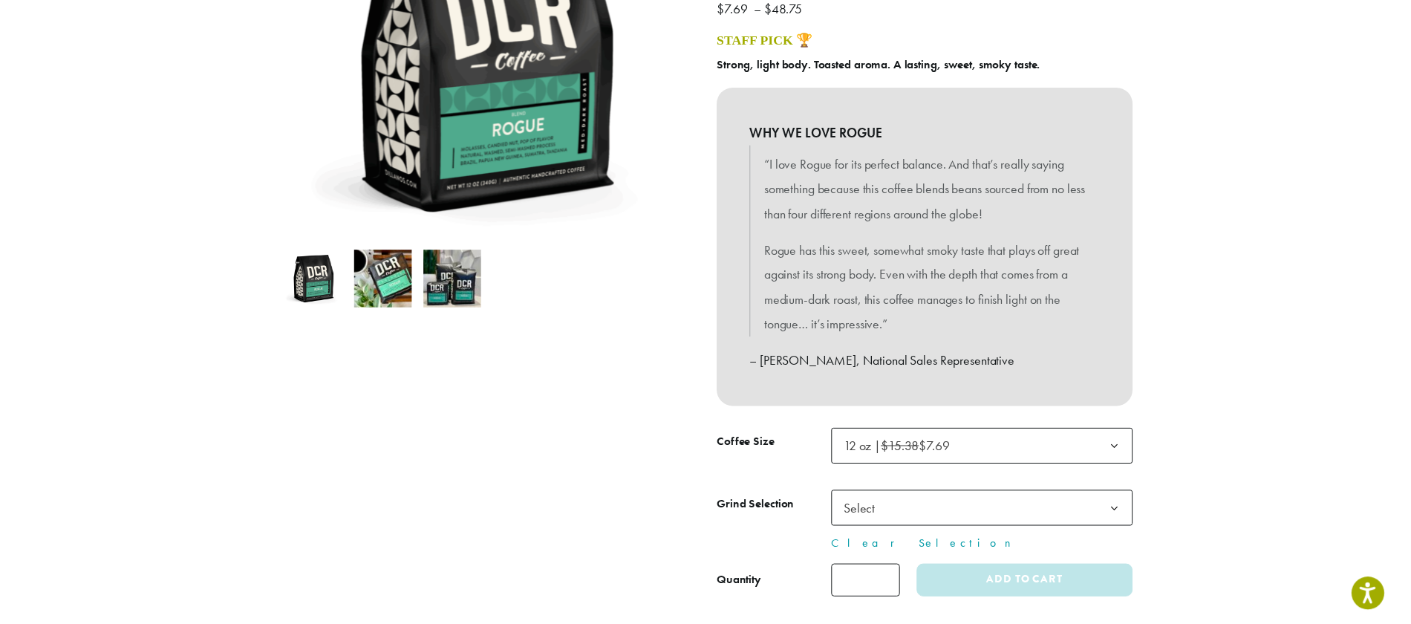
scroll to position [371, 0]
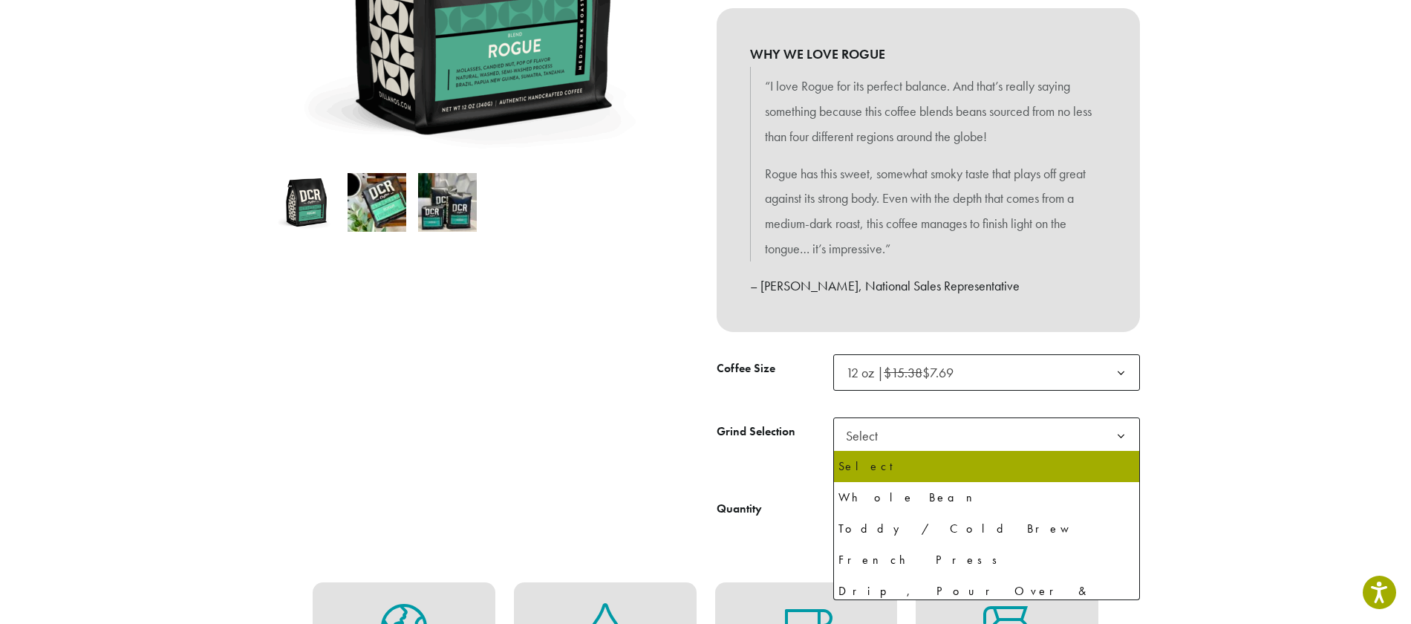
click at [1117, 433] on b at bounding box center [1121, 436] width 36 height 36
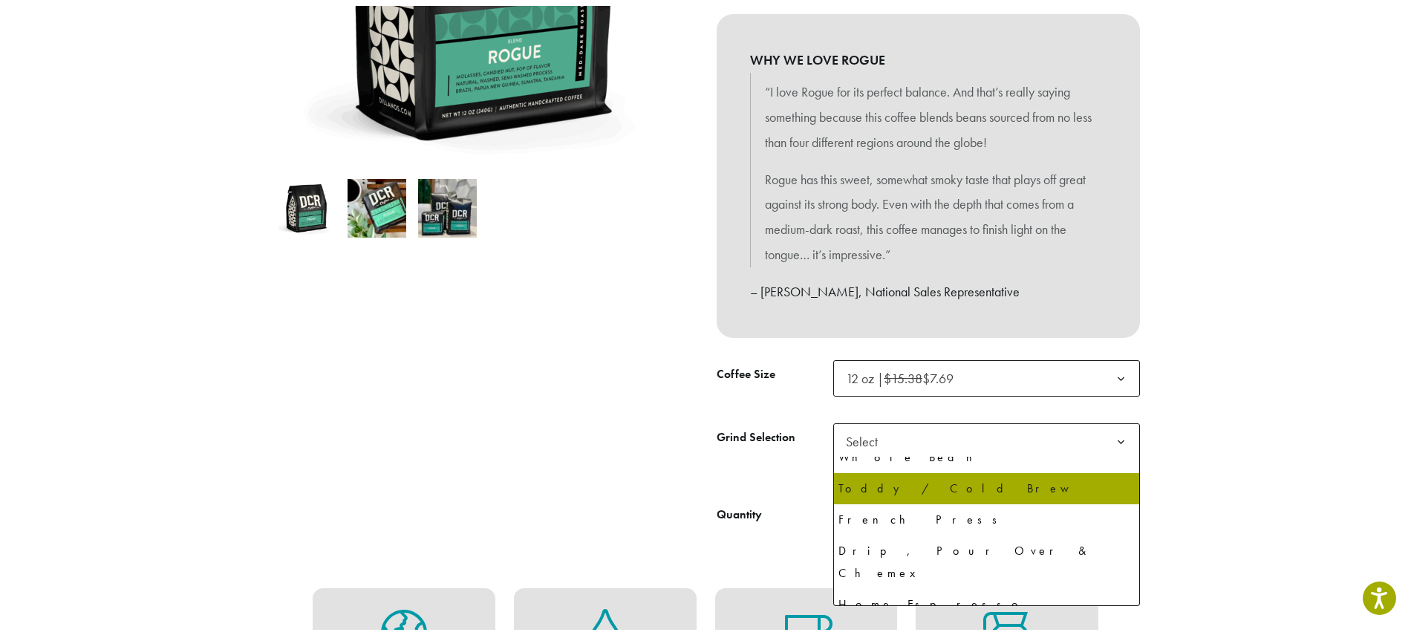
scroll to position [70, 0]
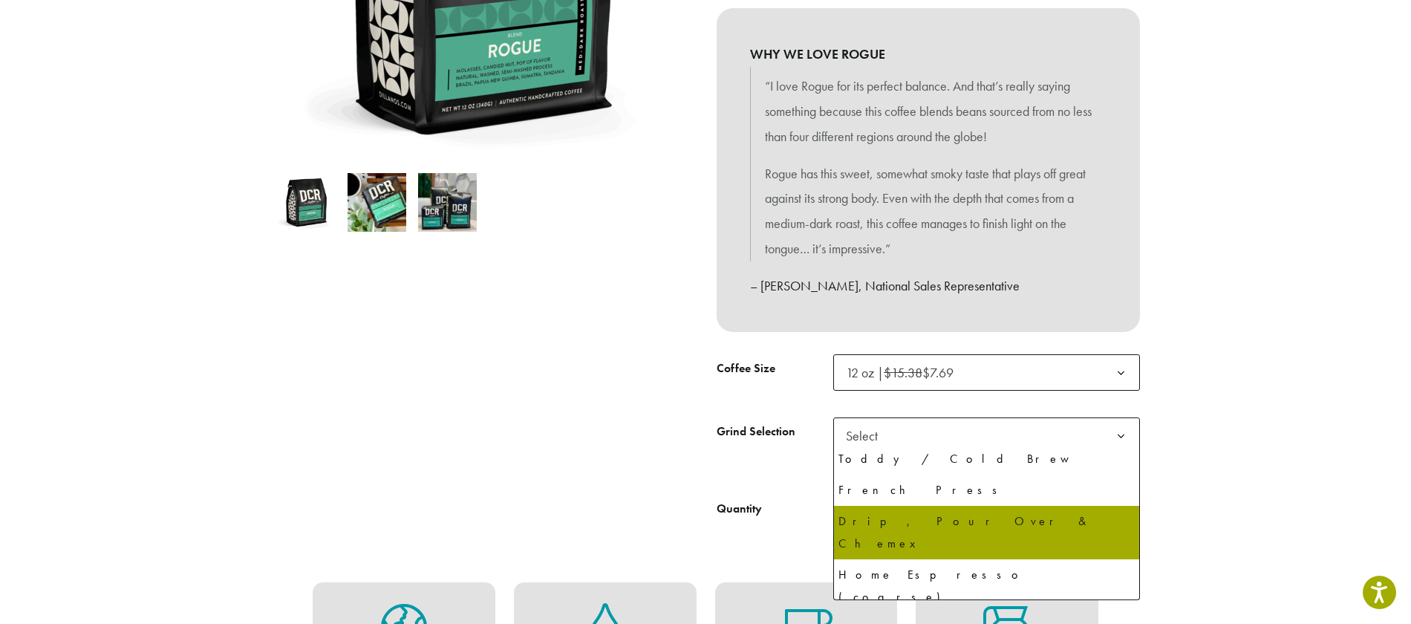
select select "*********"
select select "**********"
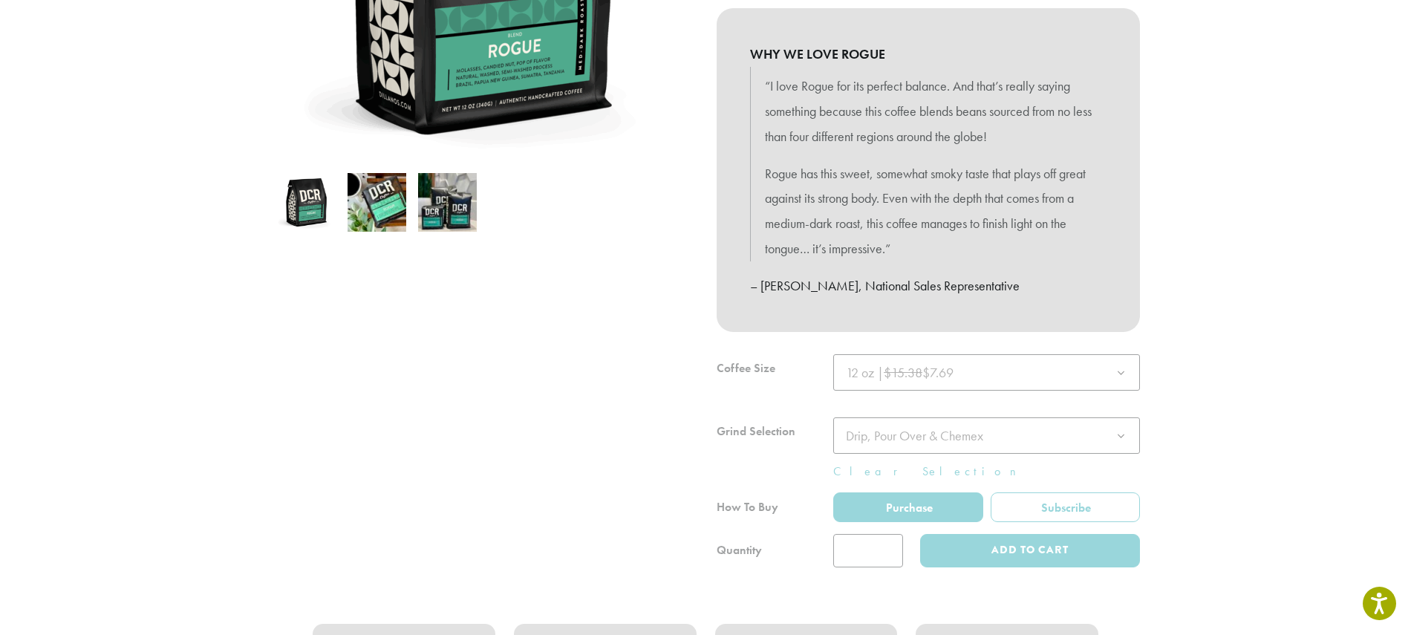
click at [380, 391] on div at bounding box center [483, 182] width 446 height 772
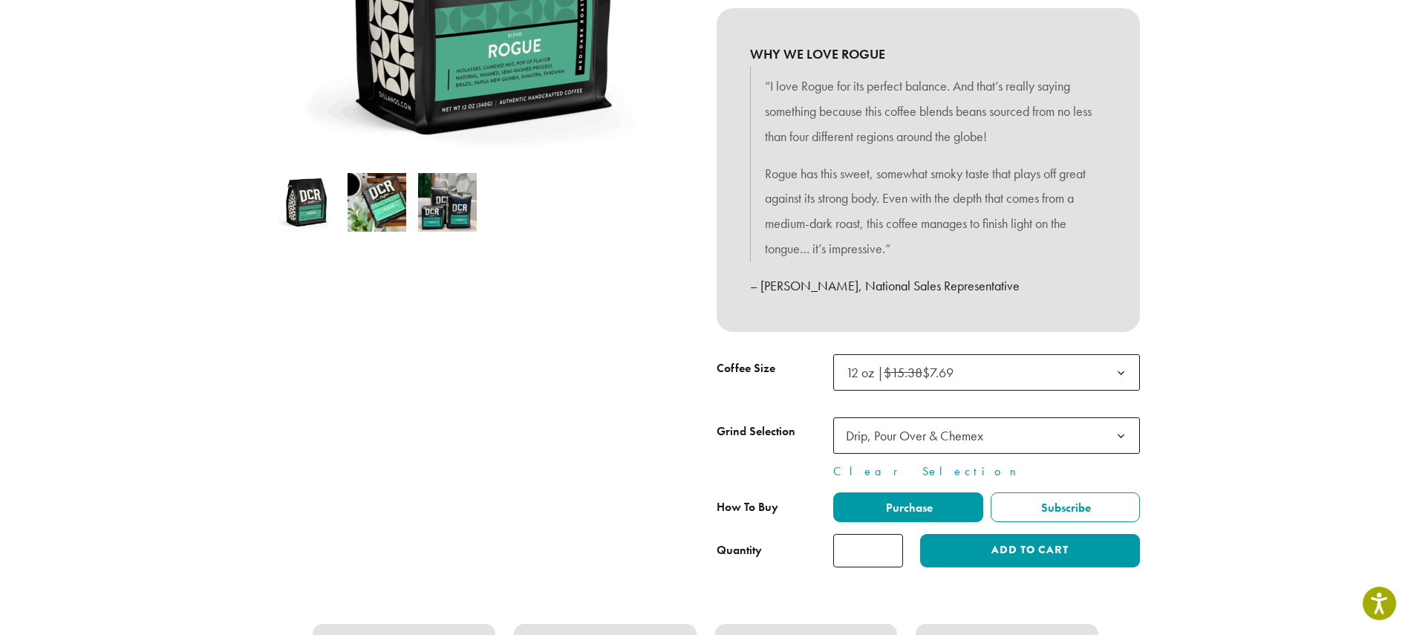
type input "*"
click at [891, 545] on input "*" at bounding box center [868, 550] width 70 height 33
click at [1046, 549] on button "Add to cart" at bounding box center [1030, 550] width 220 height 33
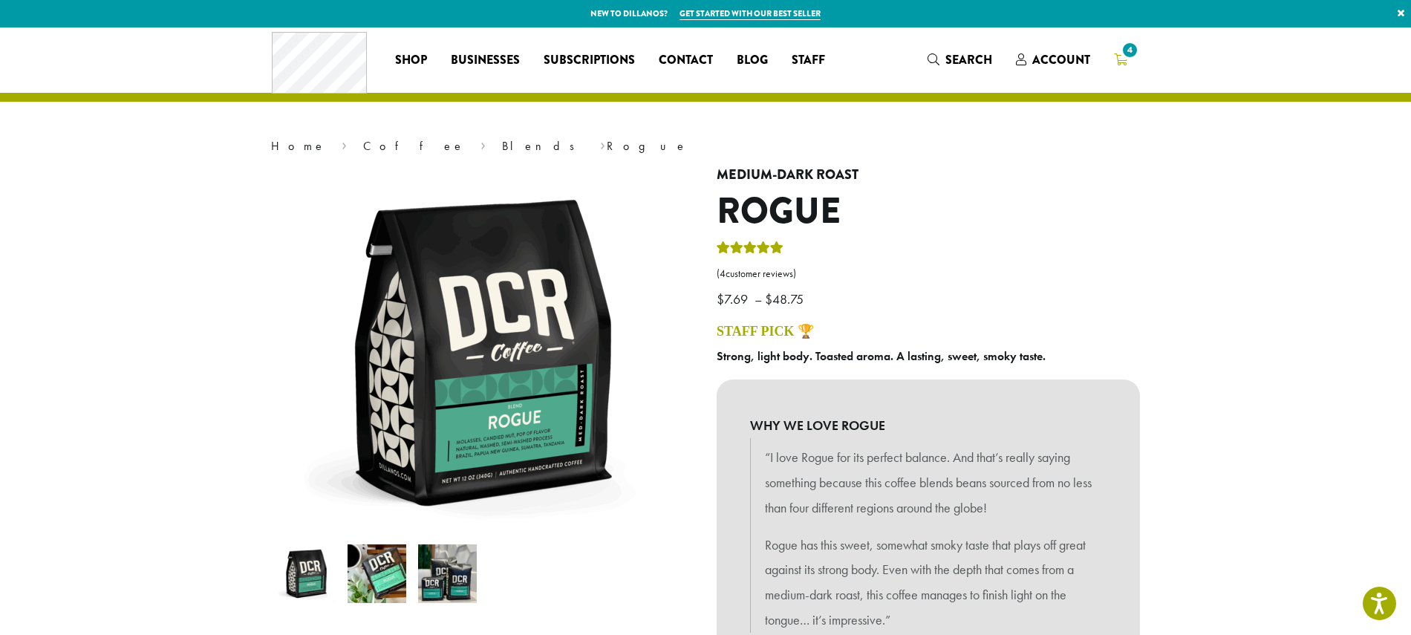
click at [1128, 51] on span "4" at bounding box center [1130, 50] width 20 height 20
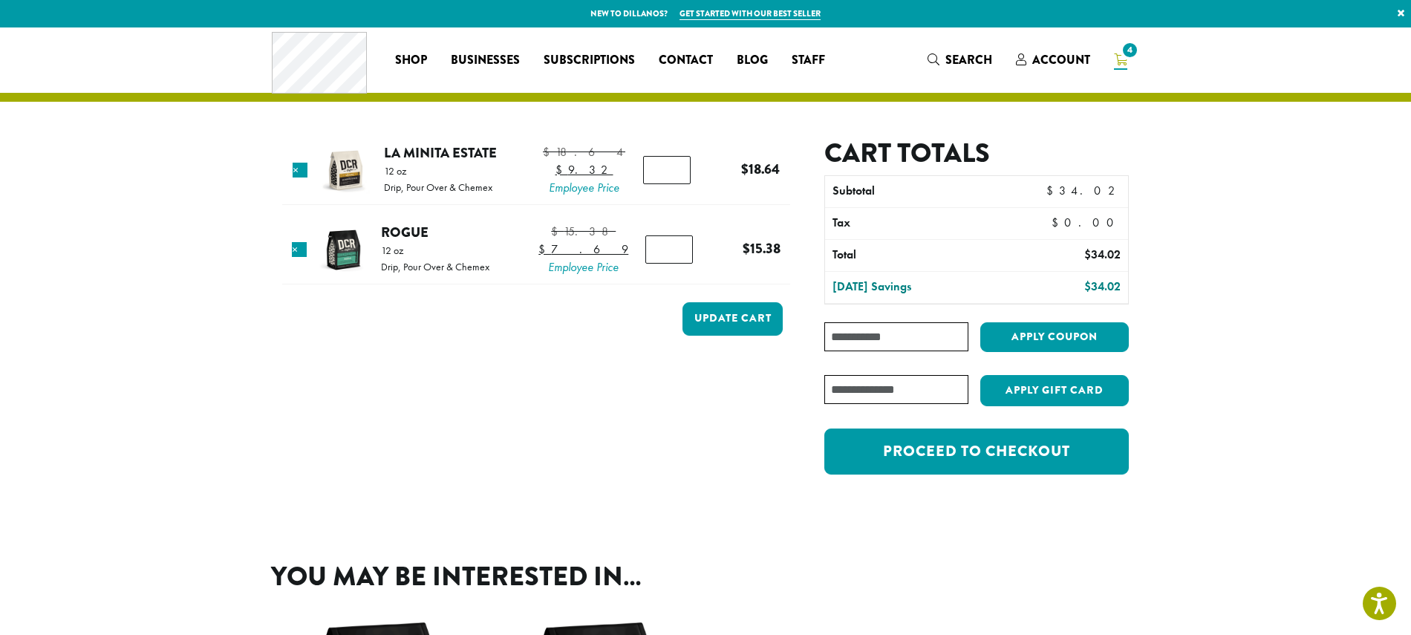
type input "*"
click at [671, 184] on input "*" at bounding box center [667, 170] width 48 height 28
click at [725, 336] on button "Update cart" at bounding box center [733, 318] width 100 height 33
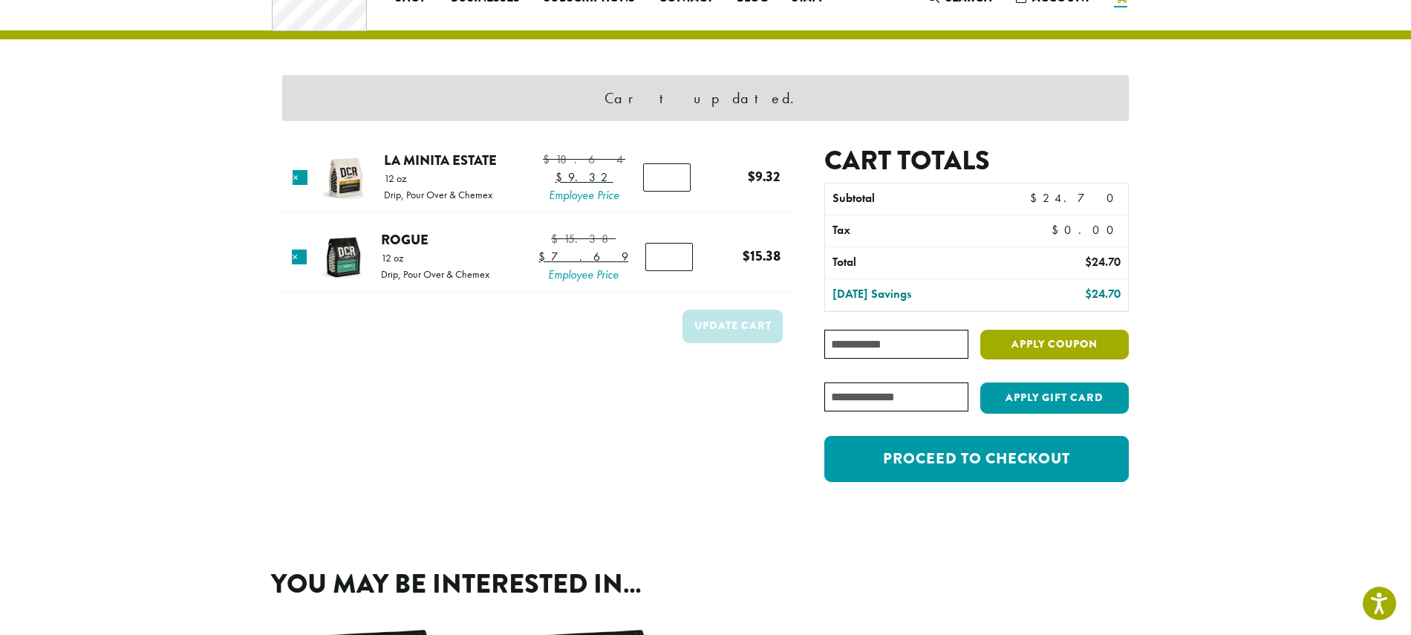
scroll to position [63, 0]
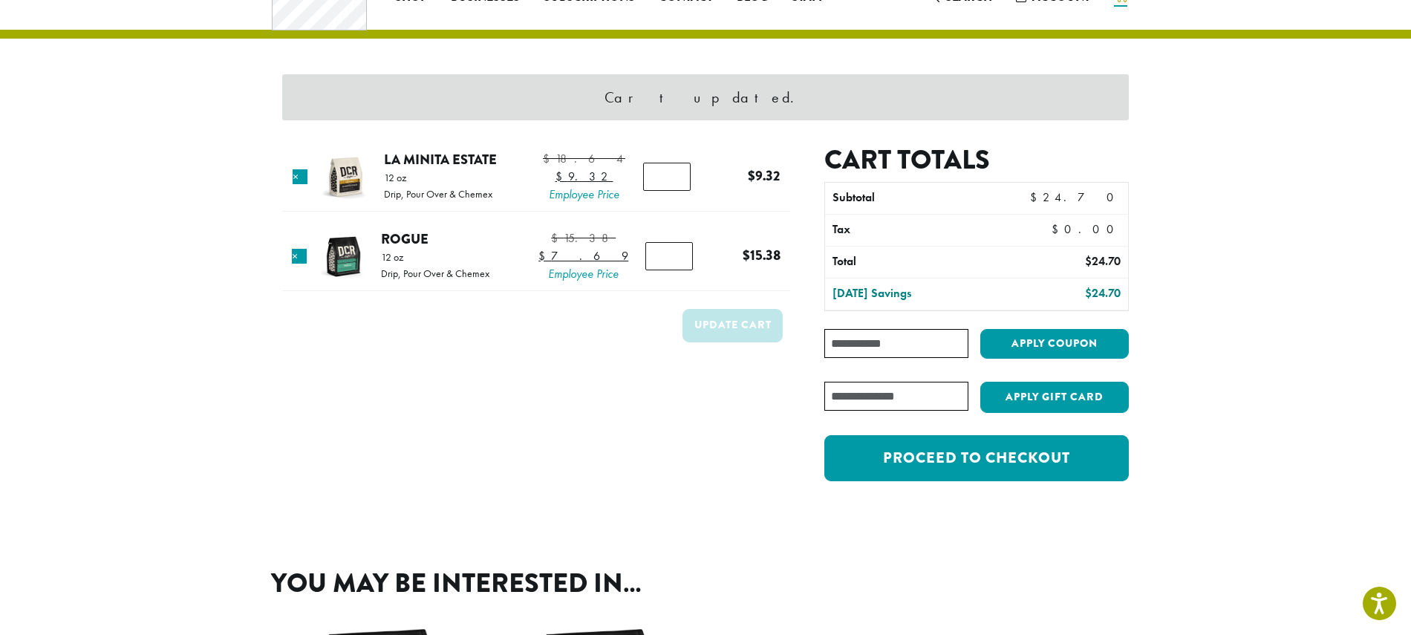
click at [850, 347] on input "Coupon:" at bounding box center [897, 343] width 144 height 29
type input "**********"
click at [1047, 337] on button "Apply coupon" at bounding box center [1055, 344] width 149 height 30
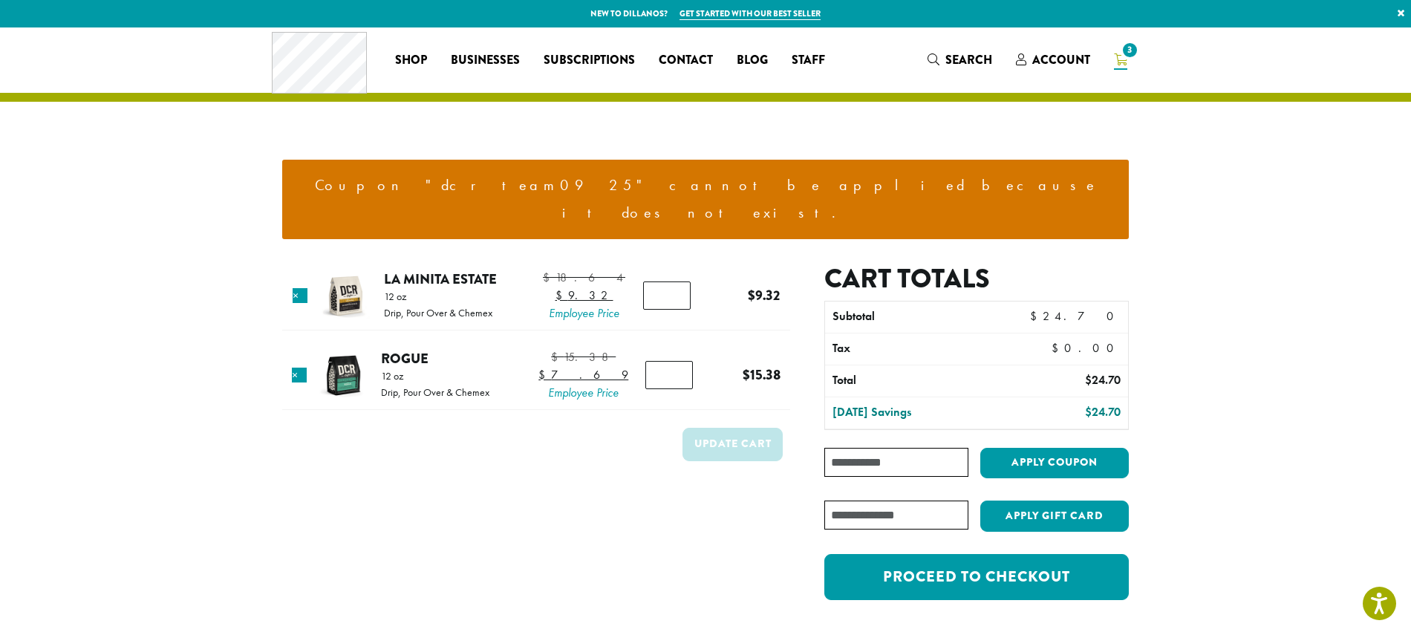
click at [837, 448] on input "Coupon:" at bounding box center [897, 462] width 144 height 29
type input "*"
type input "**********"
click at [1053, 448] on button "Apply coupon" at bounding box center [1055, 463] width 149 height 30
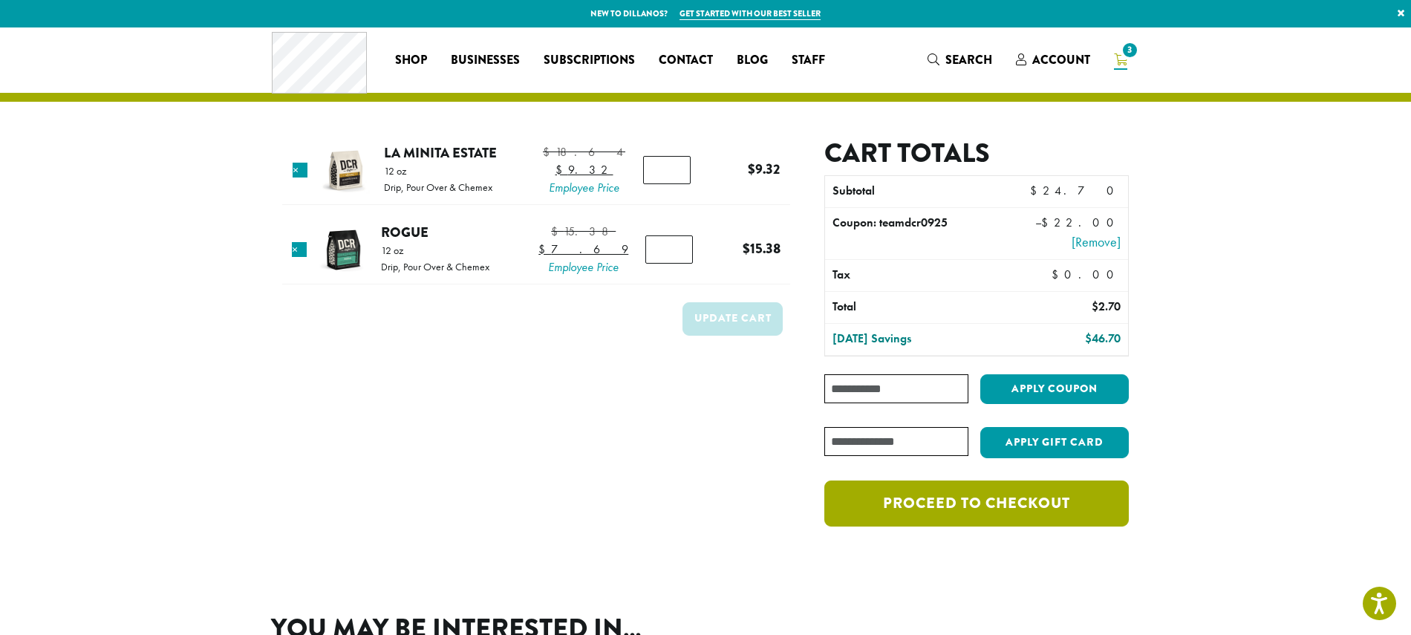
click at [965, 510] on link "Proceed to checkout" at bounding box center [977, 504] width 305 height 46
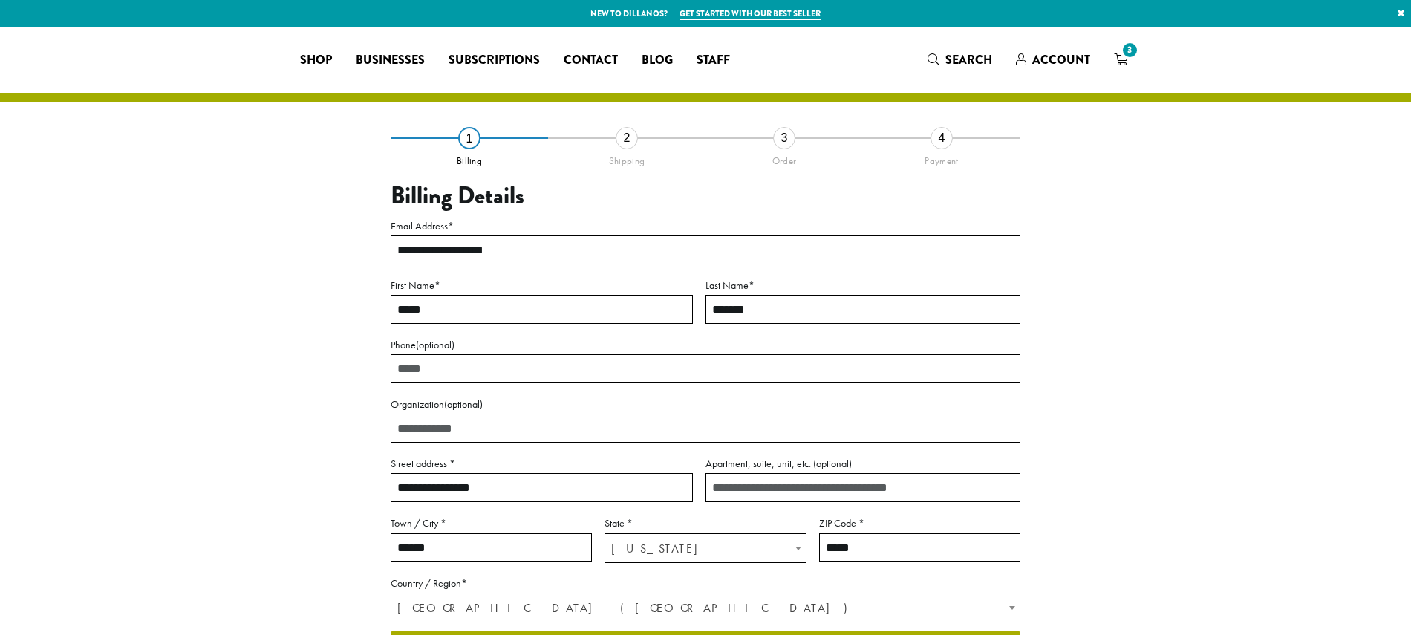
select select "**"
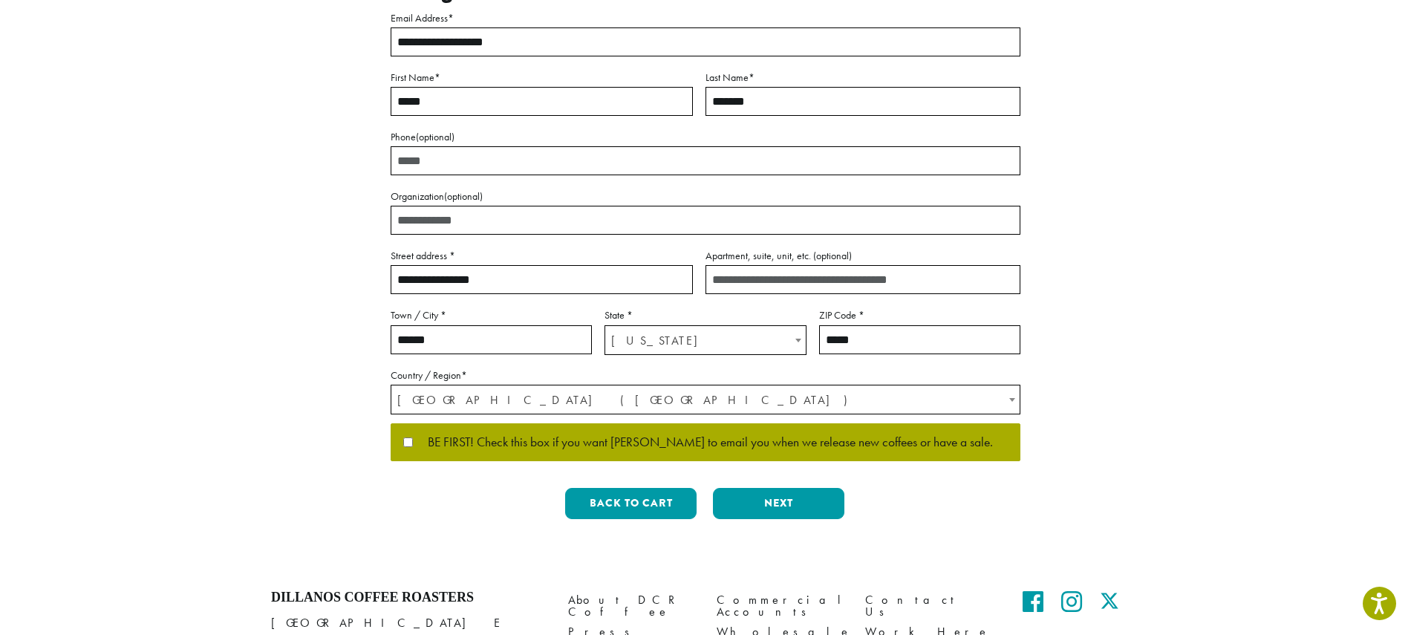
scroll to position [297, 0]
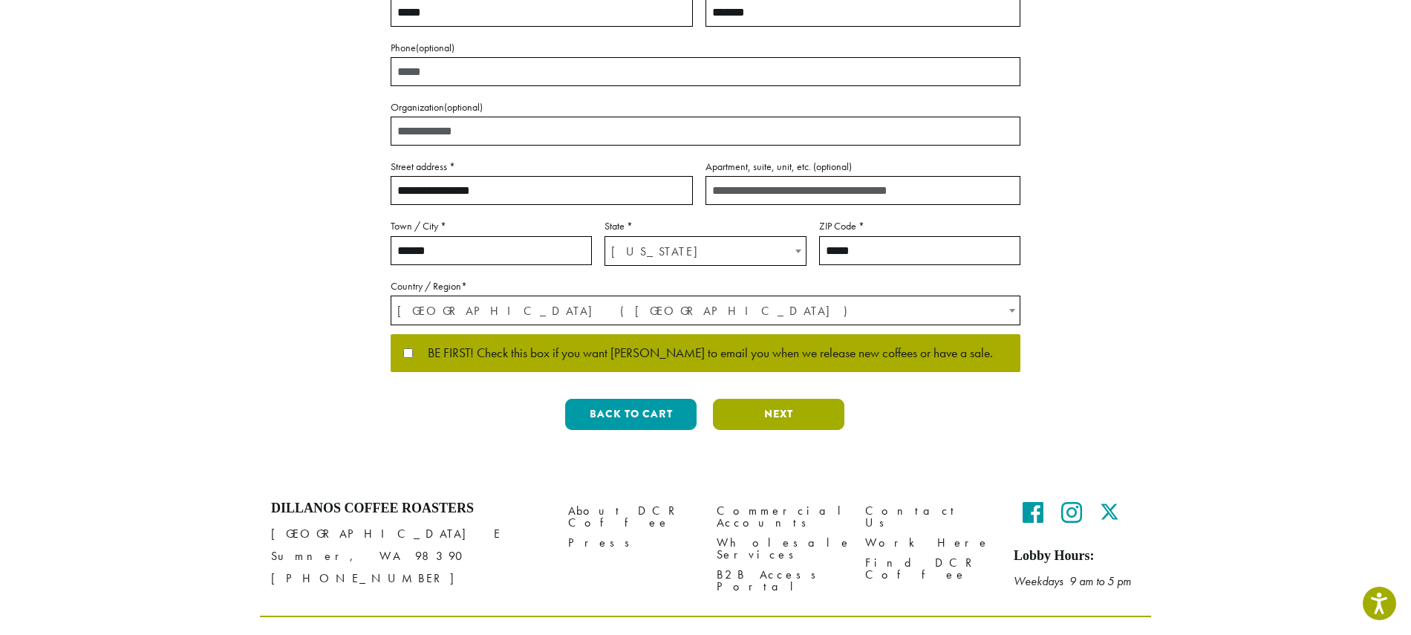
click at [781, 409] on button "Next" at bounding box center [778, 414] width 131 height 31
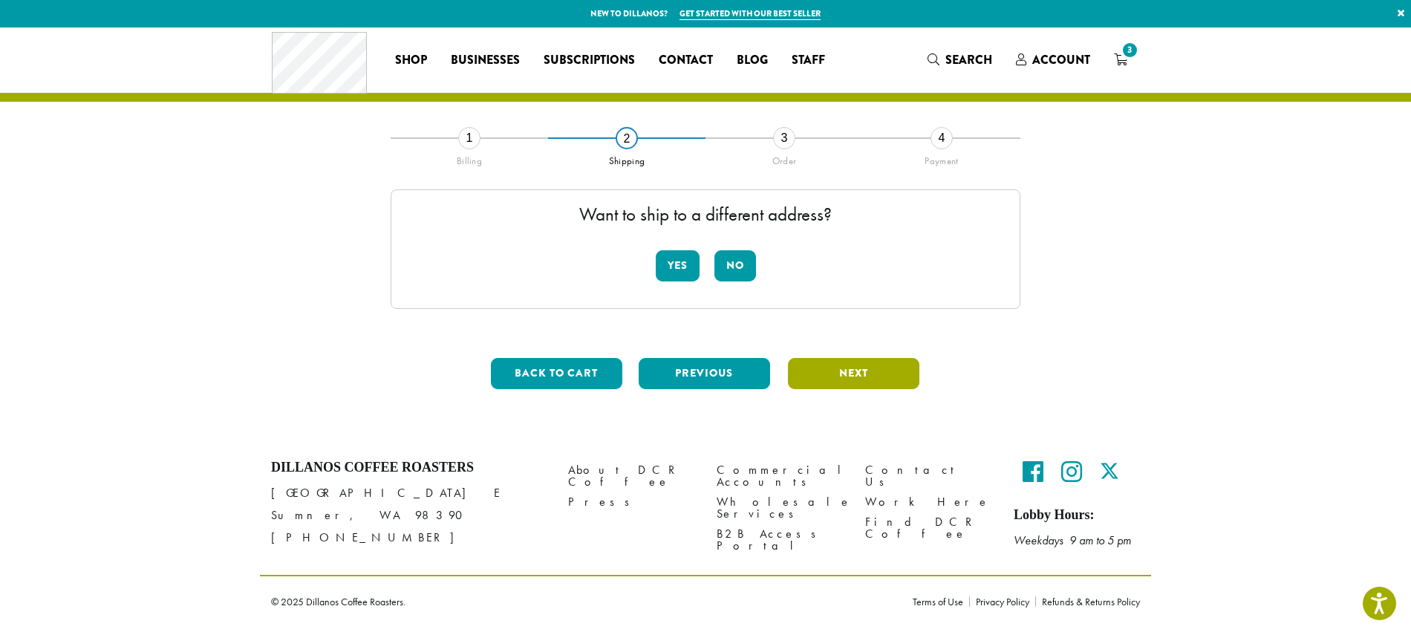
scroll to position [0, 0]
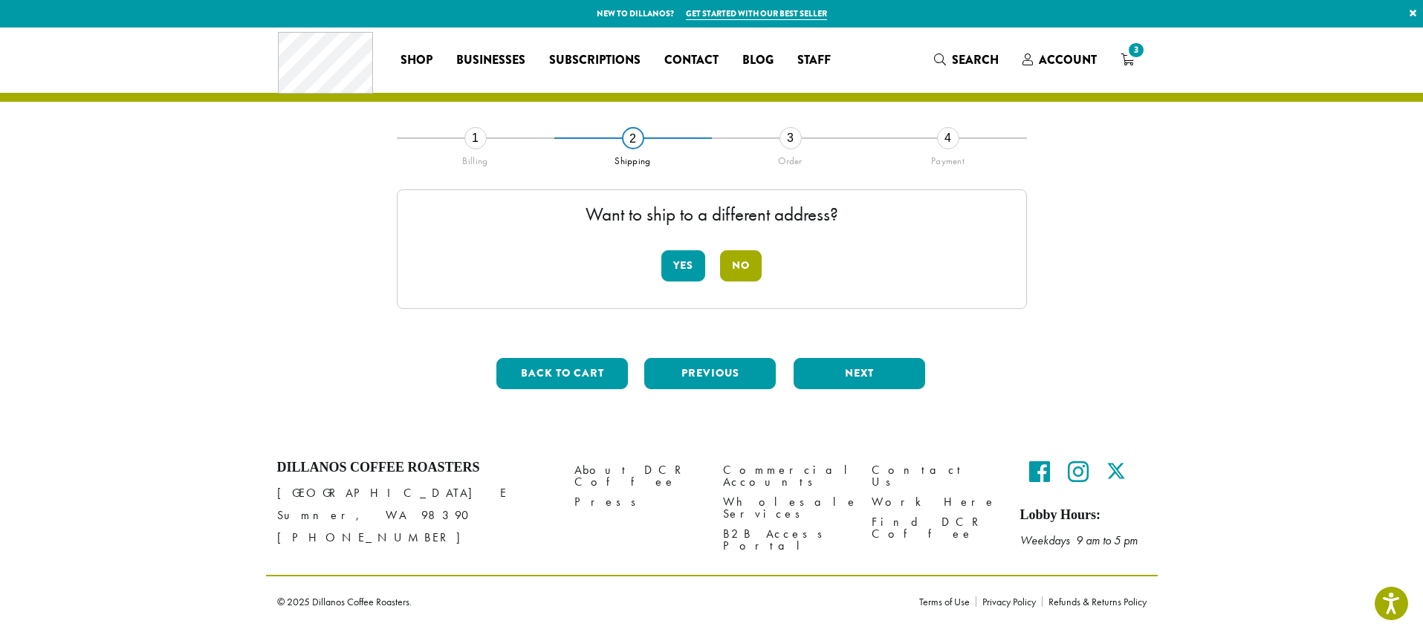
click at [736, 258] on button "No" at bounding box center [741, 265] width 42 height 31
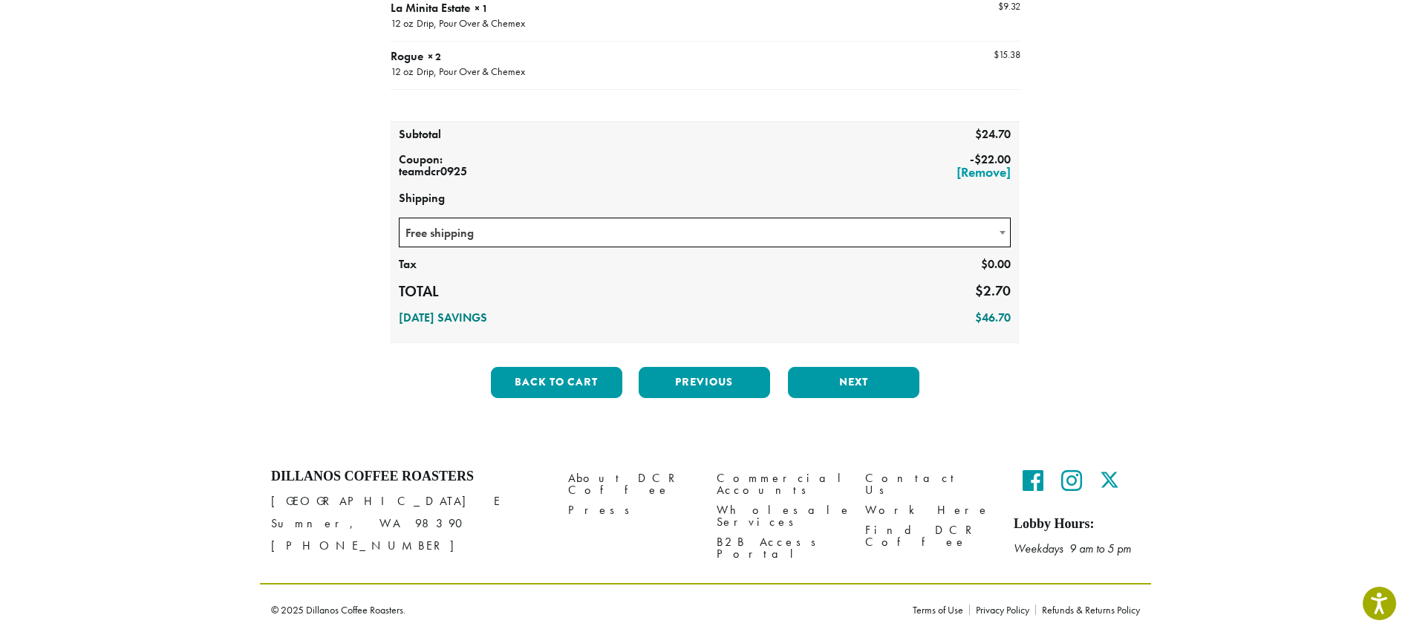
scroll to position [224, 0]
click at [850, 380] on button "Next" at bounding box center [853, 381] width 131 height 31
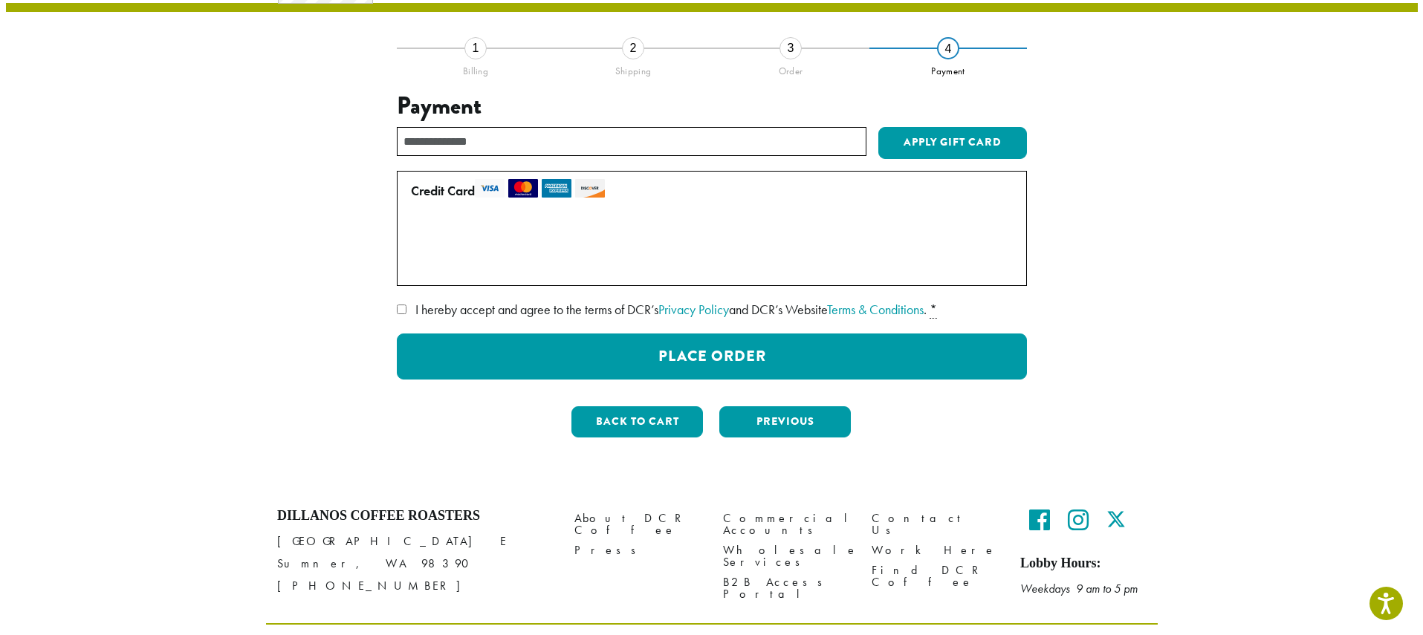
scroll to position [85, 0]
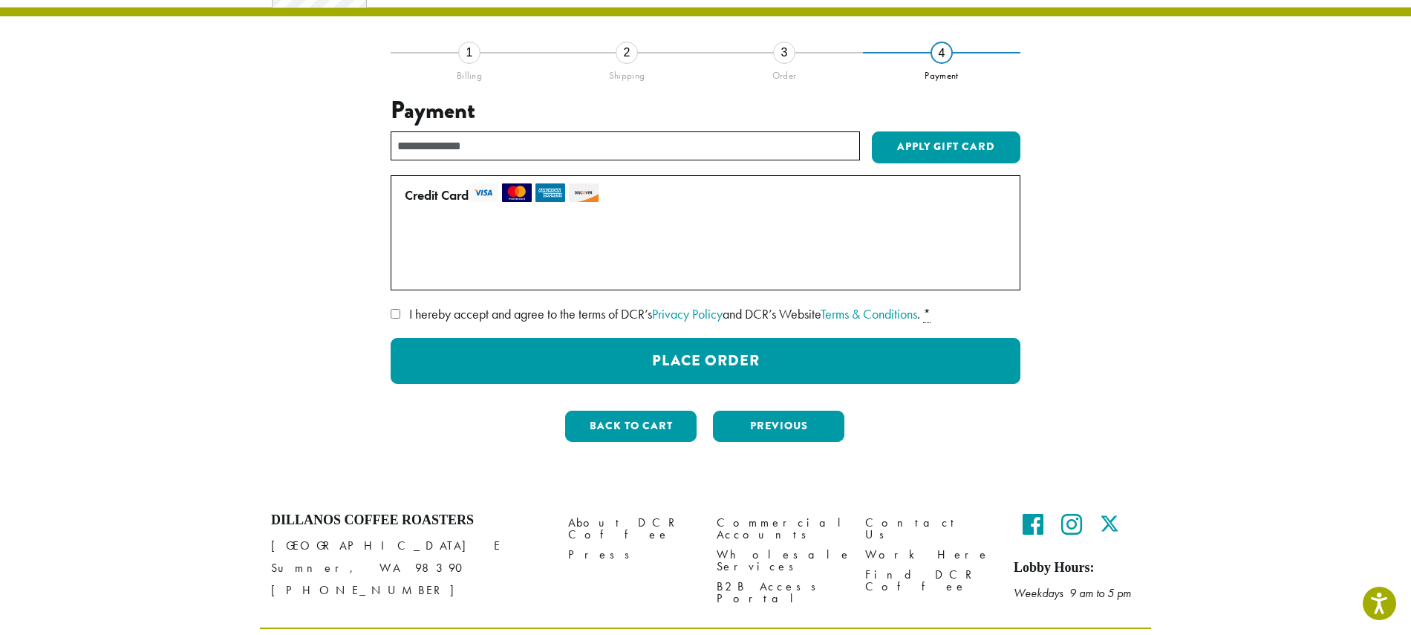
click at [410, 270] on label "Use a new card" at bounding box center [703, 270] width 596 height 24
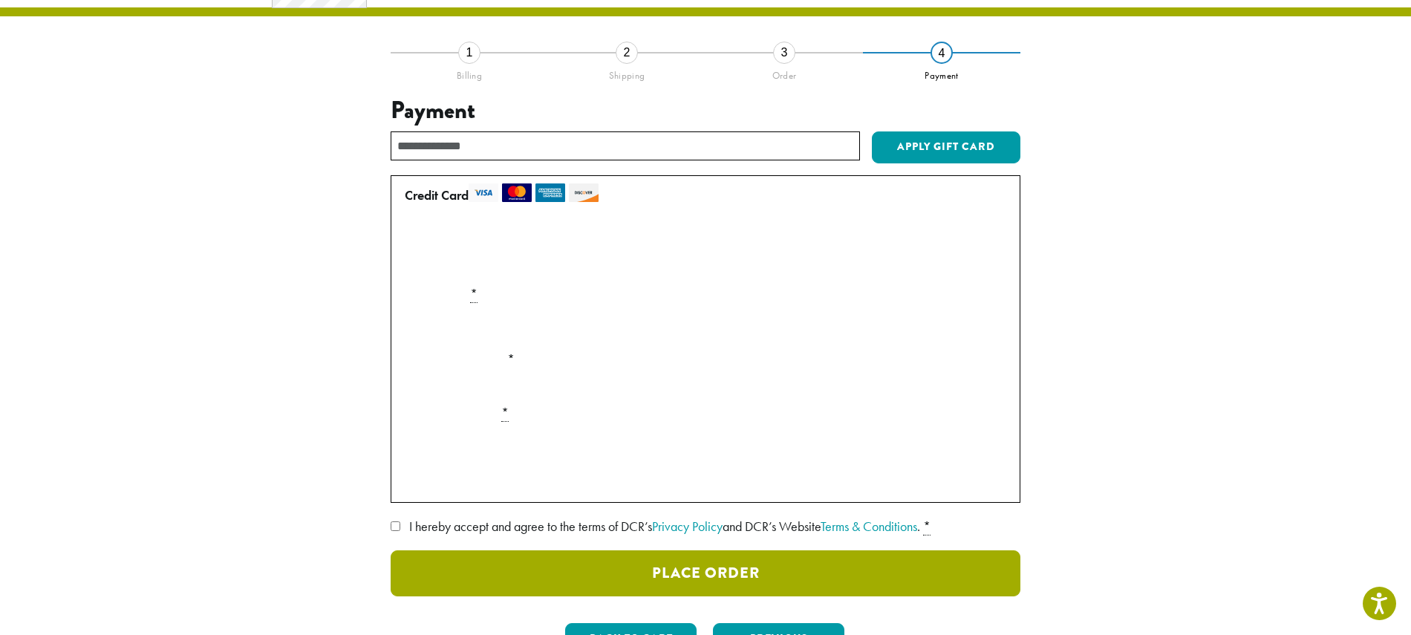
click at [733, 571] on button "Place Order" at bounding box center [706, 573] width 630 height 46
